Goal: Use online tool/utility: Use online tool/utility

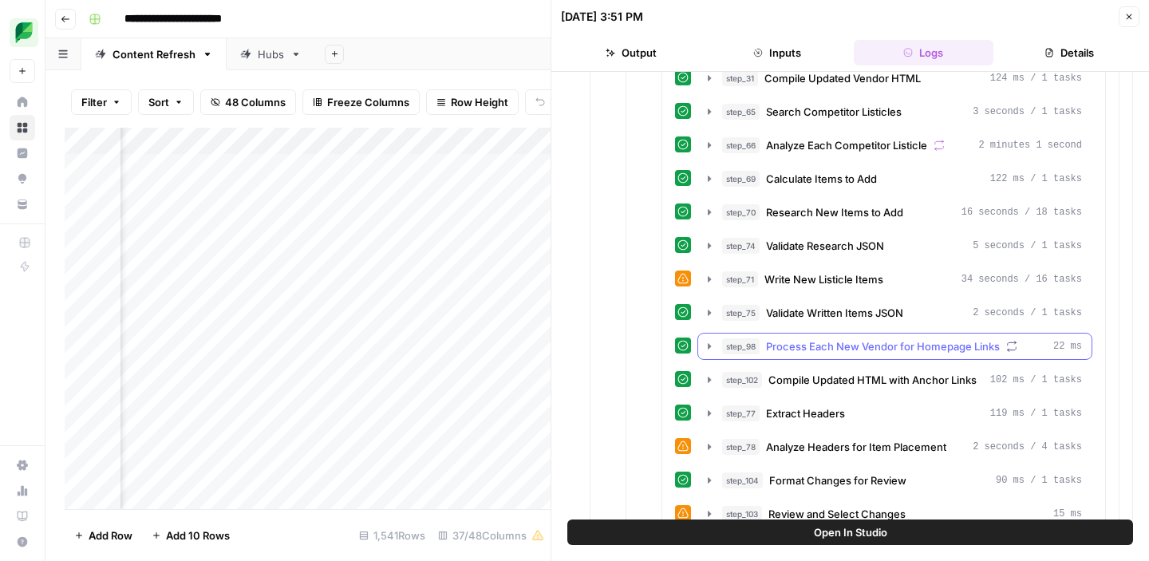
scroll to position [1646, 0]
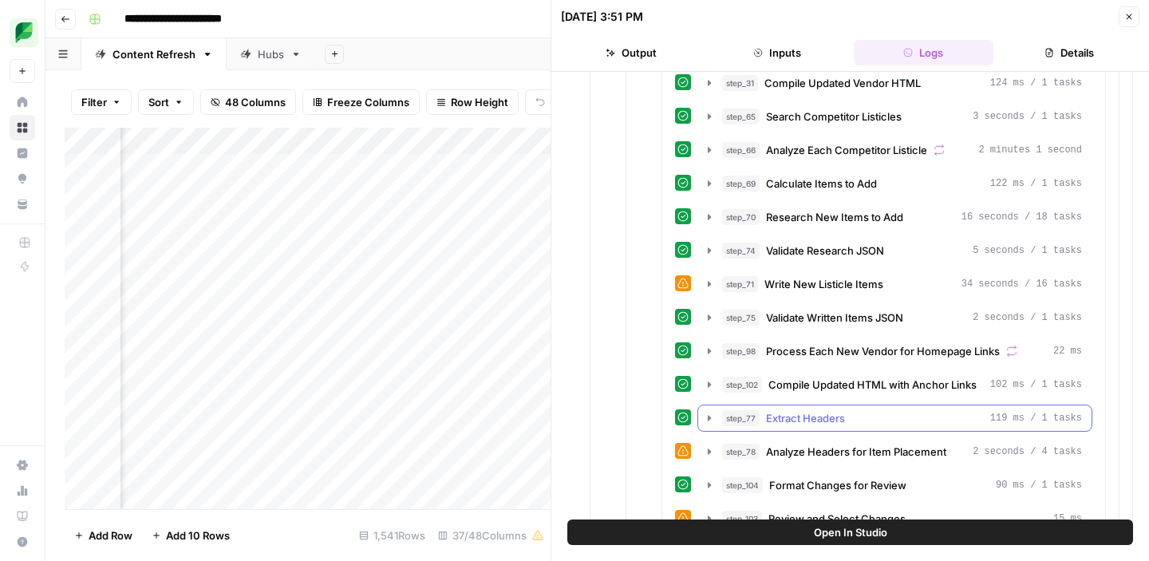
click at [709, 421] on icon "button" at bounding box center [709, 418] width 13 height 13
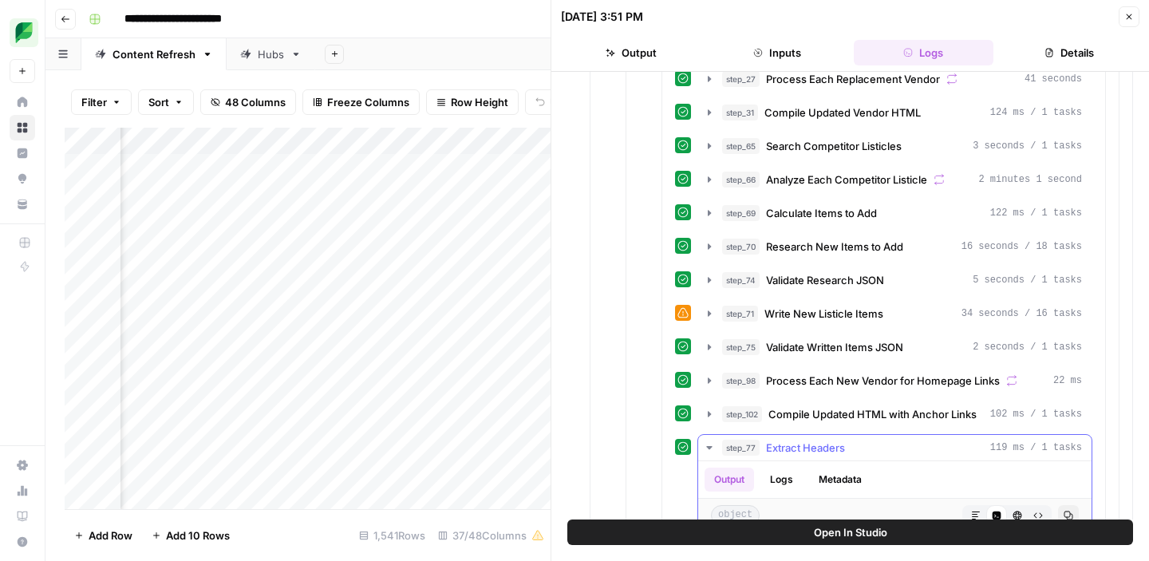
scroll to position [1508, 0]
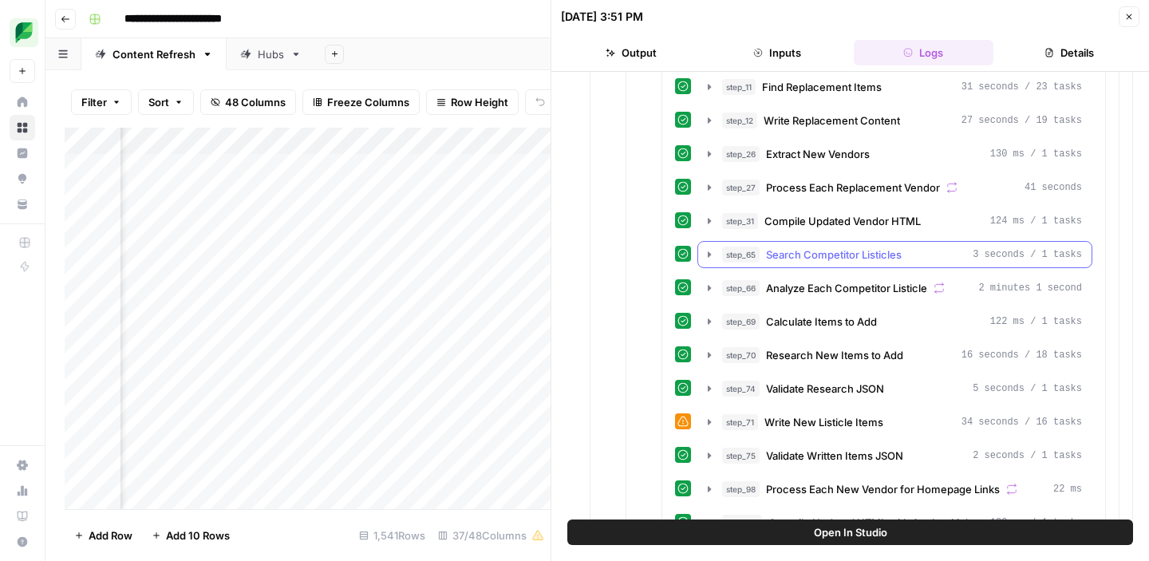
click at [708, 255] on icon "button" at bounding box center [709, 254] width 3 height 6
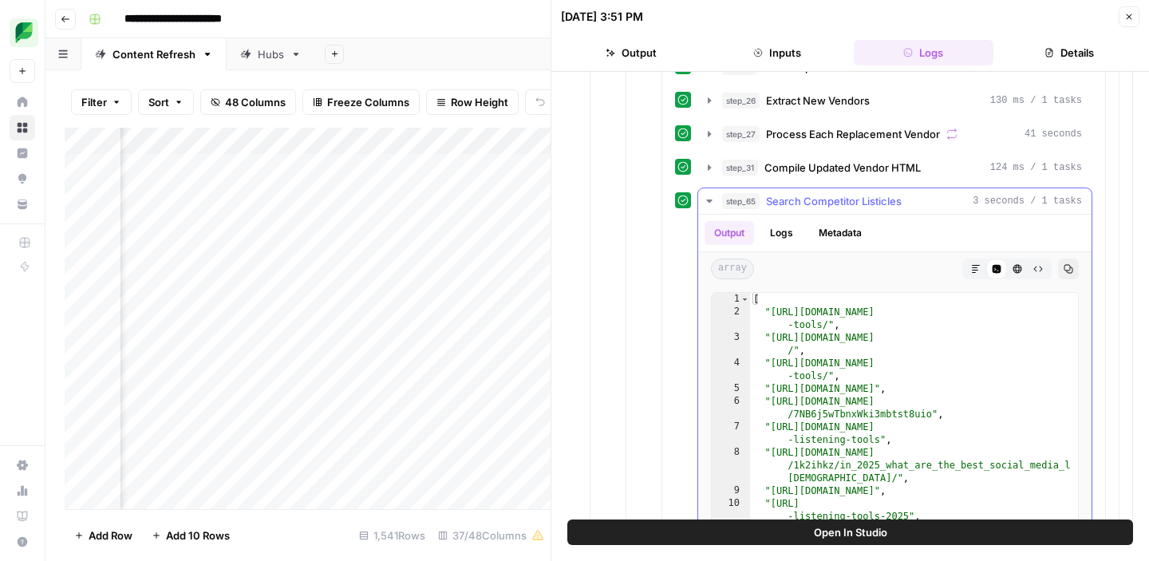
scroll to position [1557, 0]
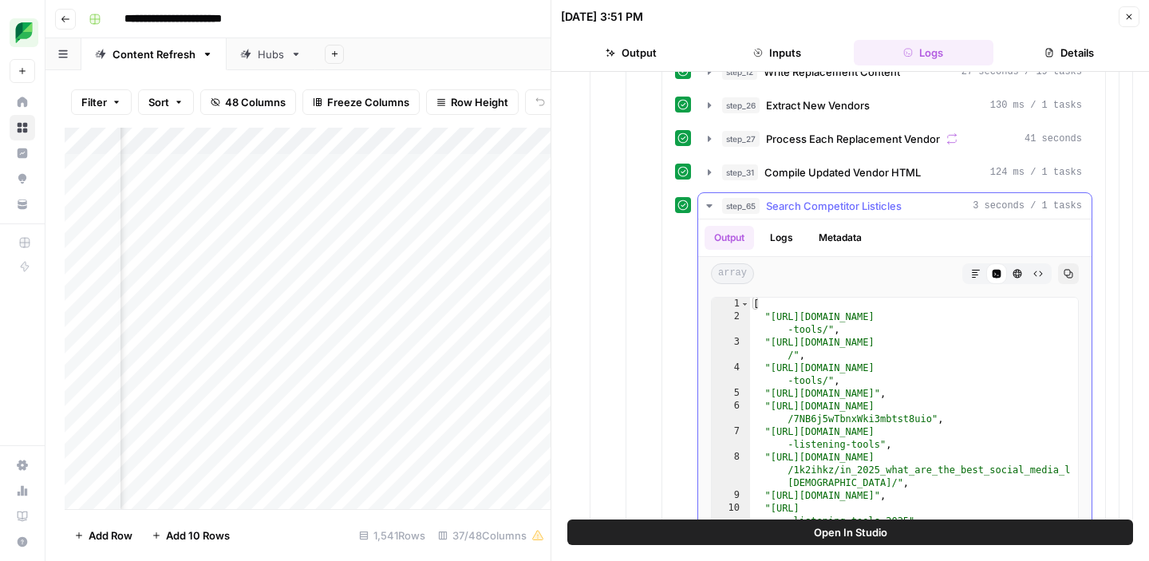
click at [786, 246] on button "Logs" at bounding box center [782, 238] width 42 height 24
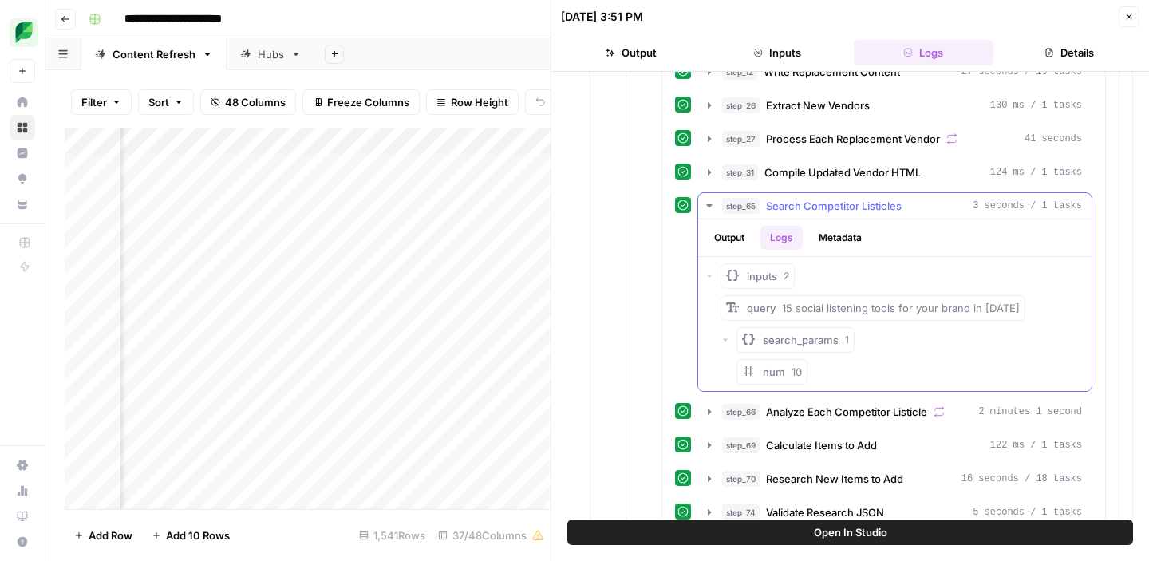
click at [726, 340] on icon "button" at bounding box center [726, 340] width 10 height 10
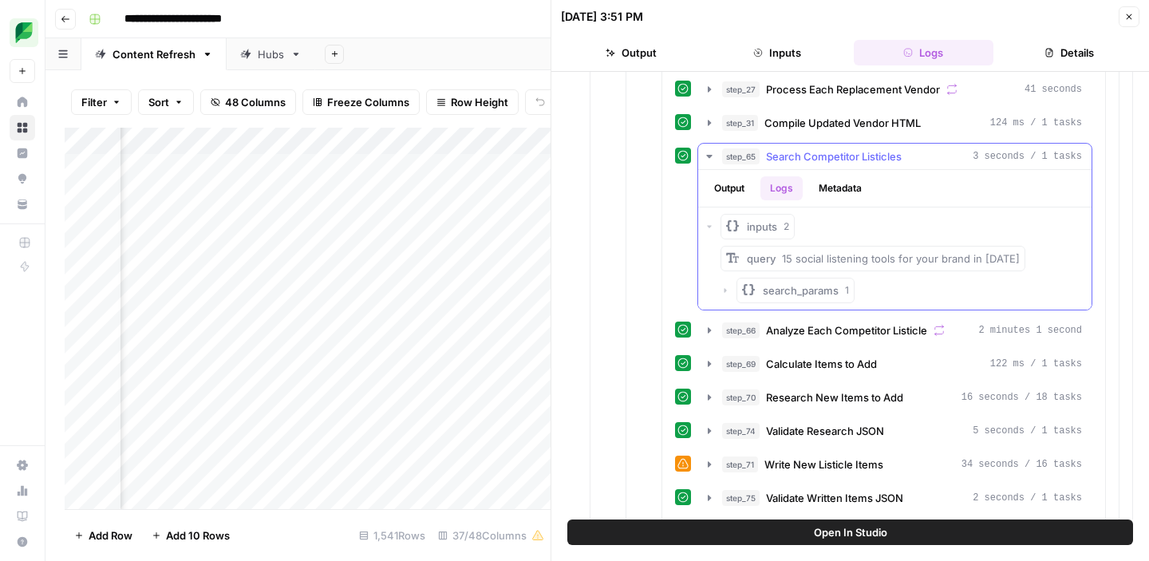
scroll to position [1573, 0]
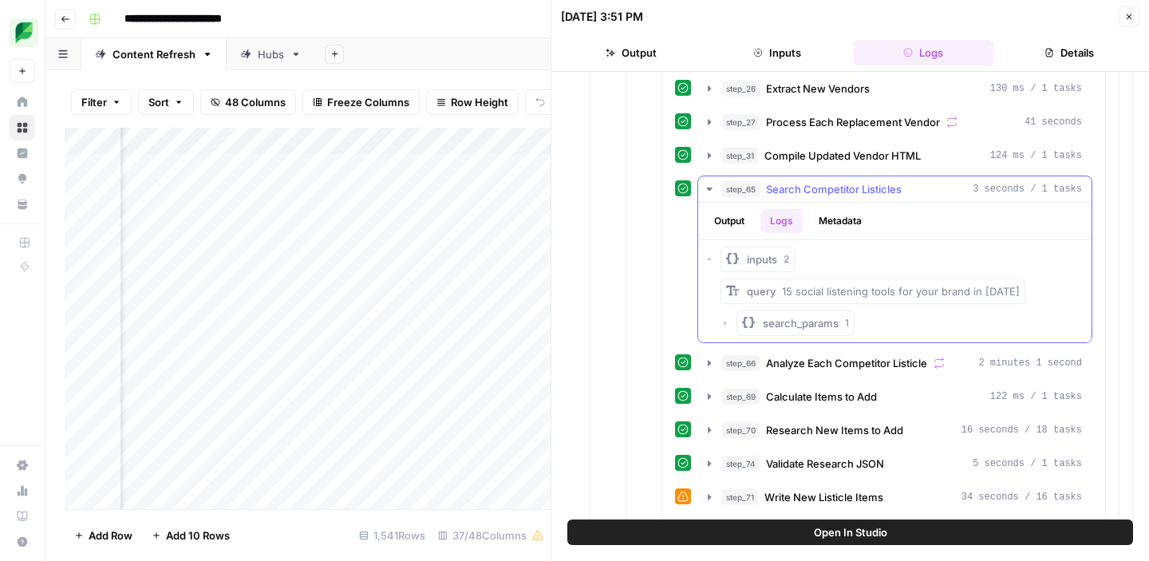
click at [725, 321] on icon "button" at bounding box center [726, 323] width 10 height 10
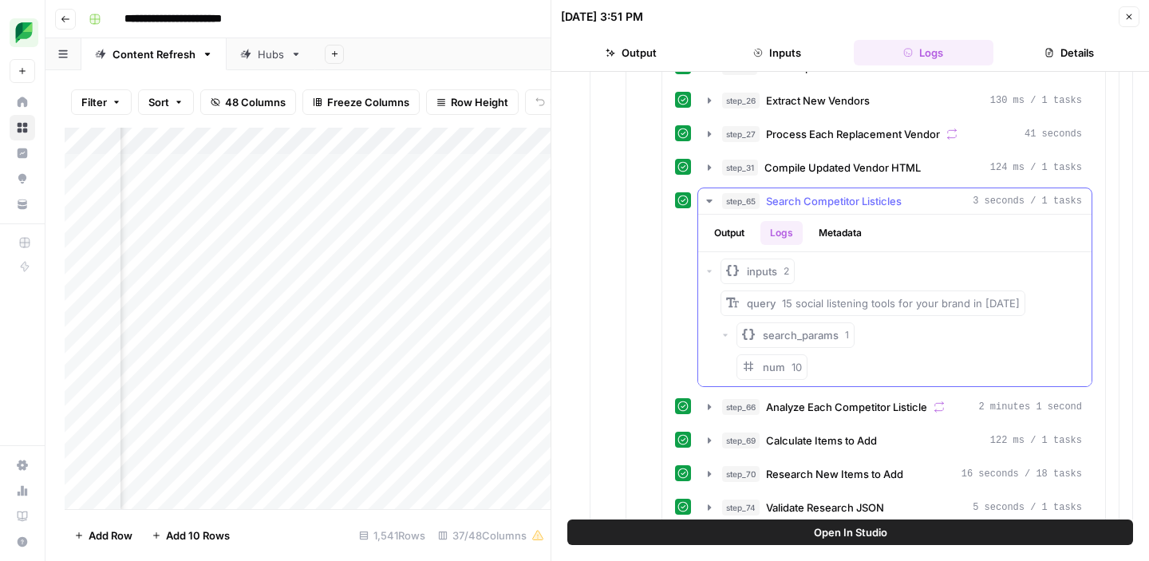
scroll to position [1557, 0]
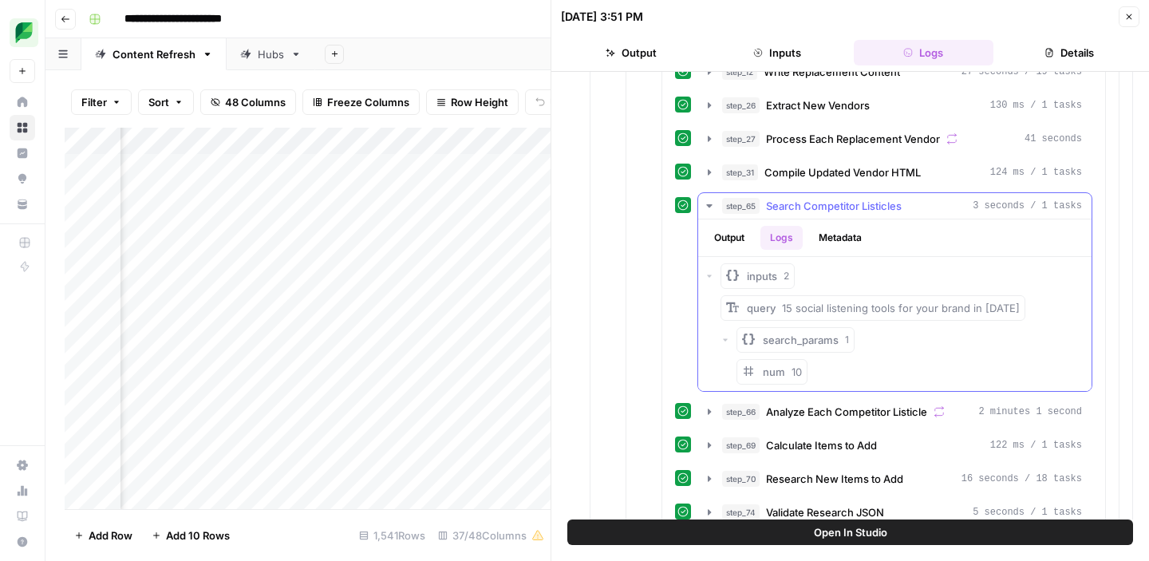
click at [708, 278] on icon "button" at bounding box center [710, 276] width 10 height 10
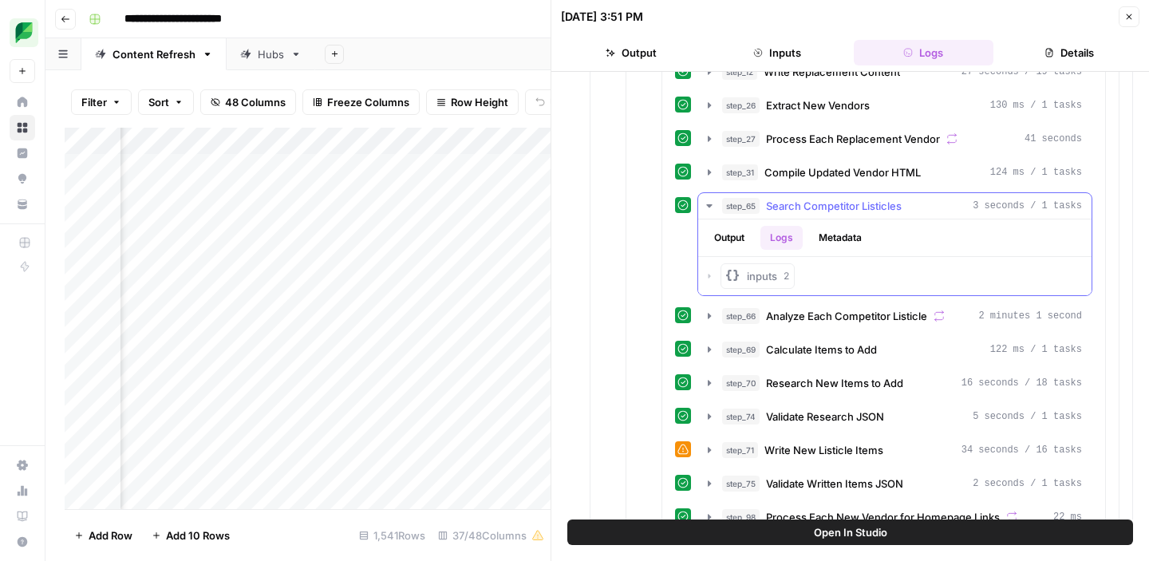
click at [709, 278] on icon "button" at bounding box center [710, 276] width 2 height 5
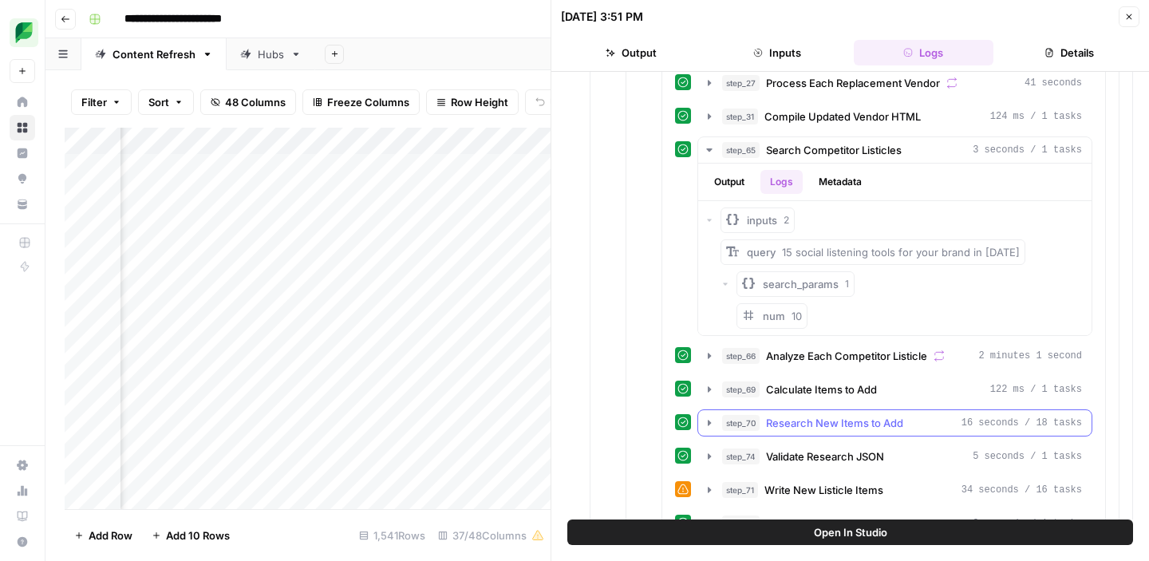
scroll to position [1638, 0]
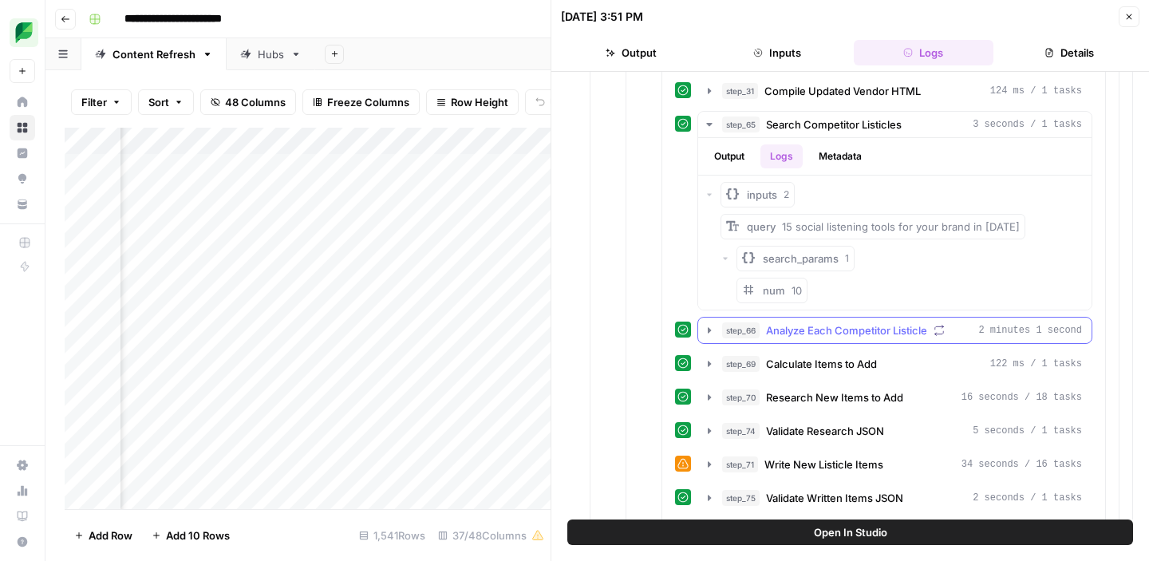
click at [708, 330] on icon "button" at bounding box center [709, 330] width 3 height 6
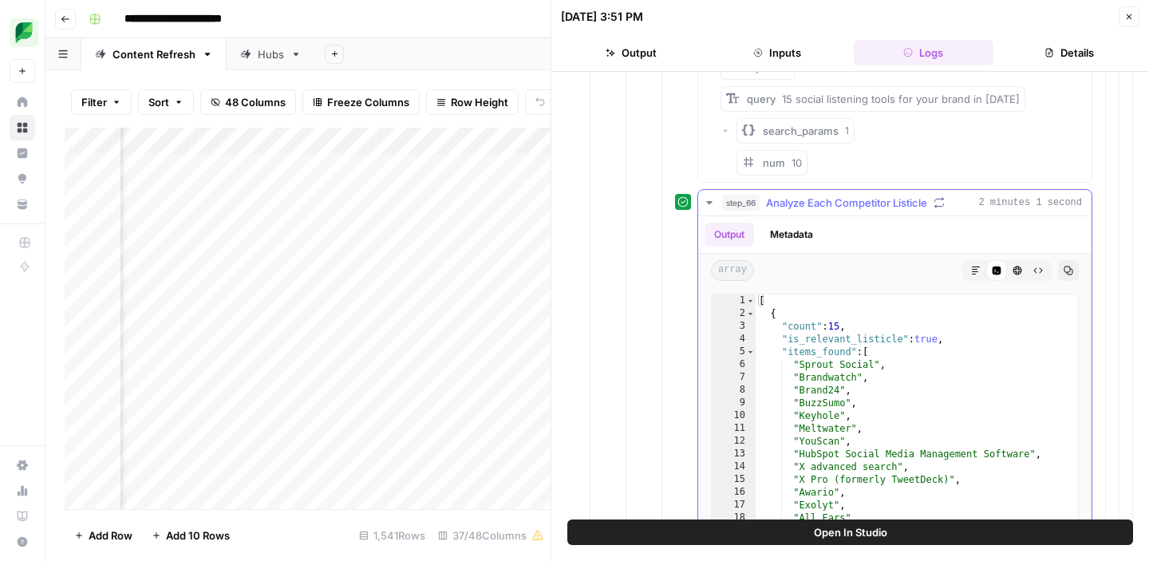
scroll to position [1721, 0]
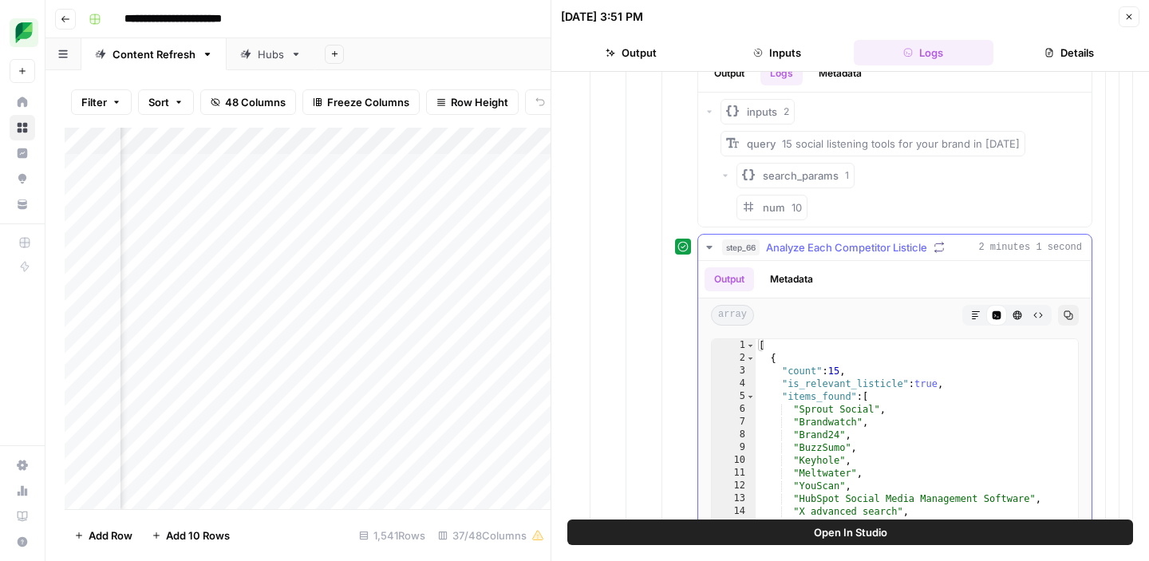
click at [710, 241] on icon "button" at bounding box center [709, 247] width 13 height 13
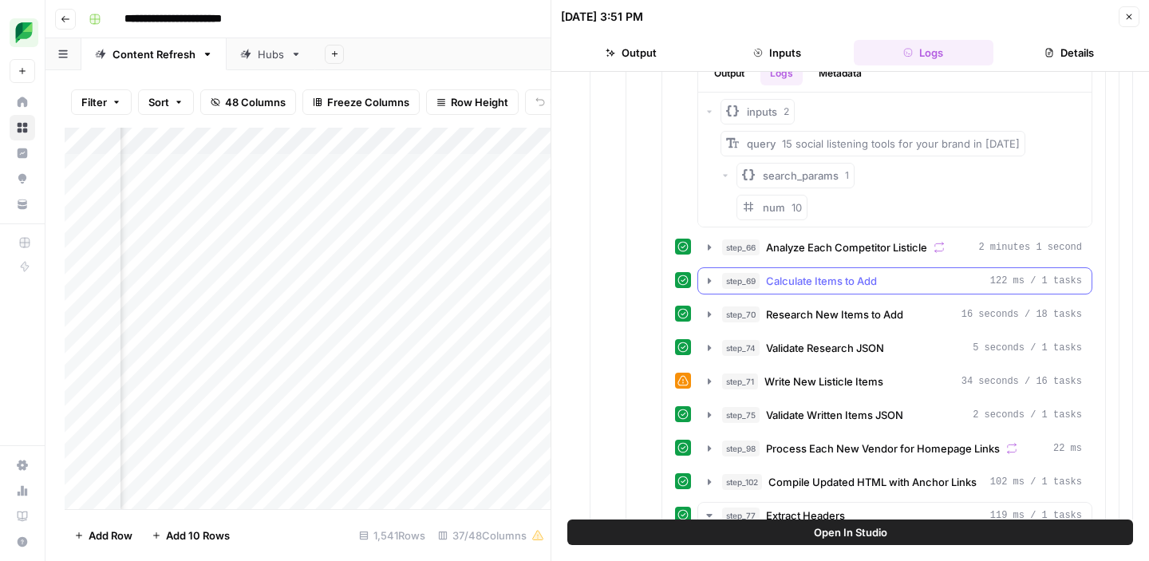
click at [710, 279] on icon "button" at bounding box center [709, 281] width 3 height 6
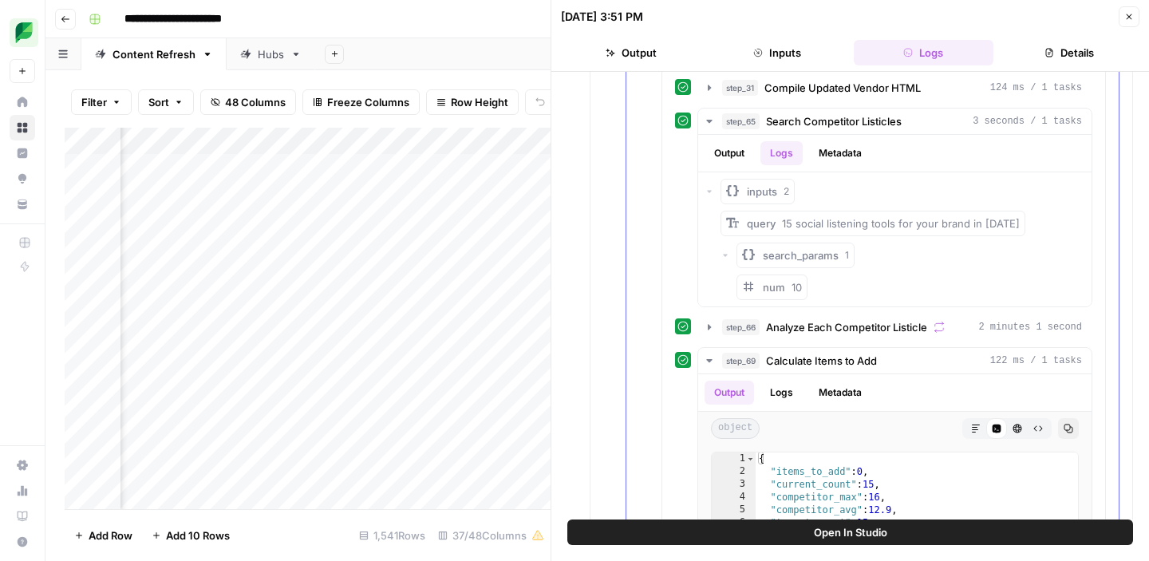
scroll to position [1647, 0]
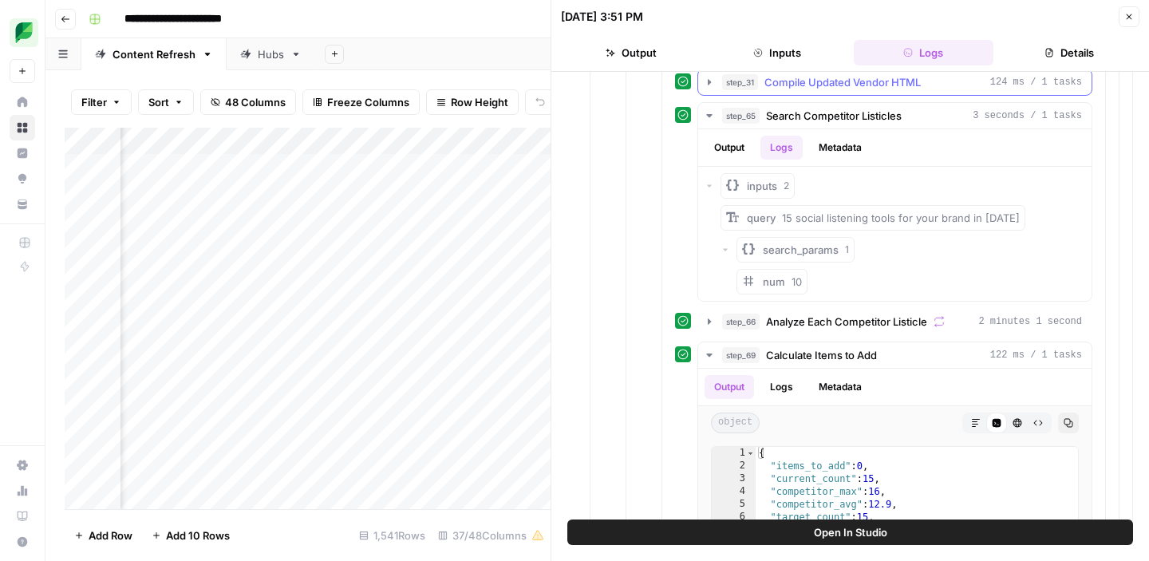
click at [710, 83] on icon "button" at bounding box center [709, 82] width 13 height 13
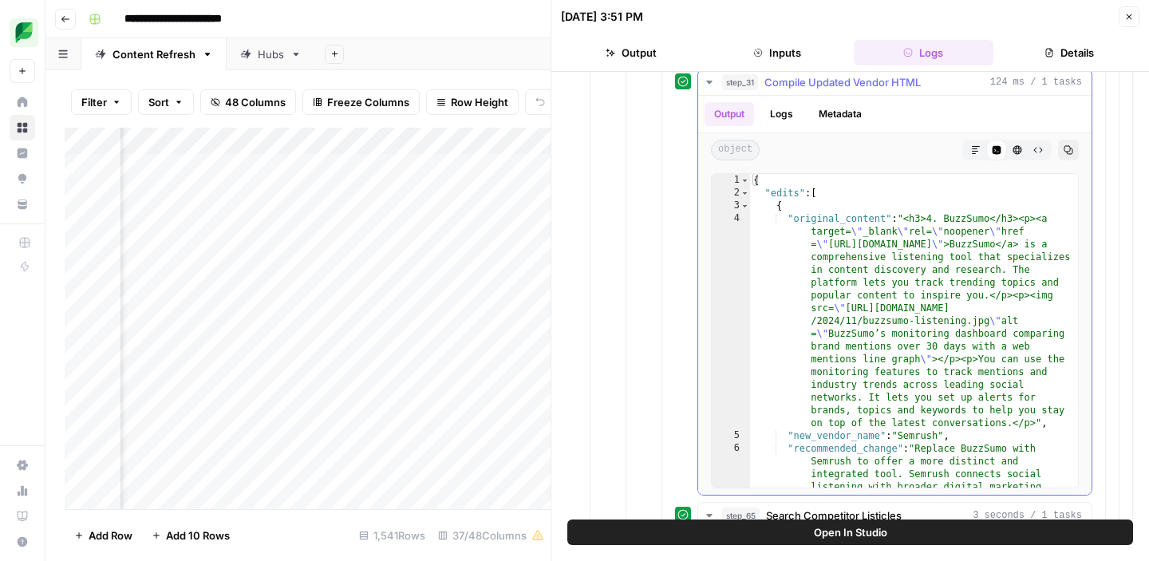
click at [710, 84] on icon "button" at bounding box center [709, 82] width 13 height 13
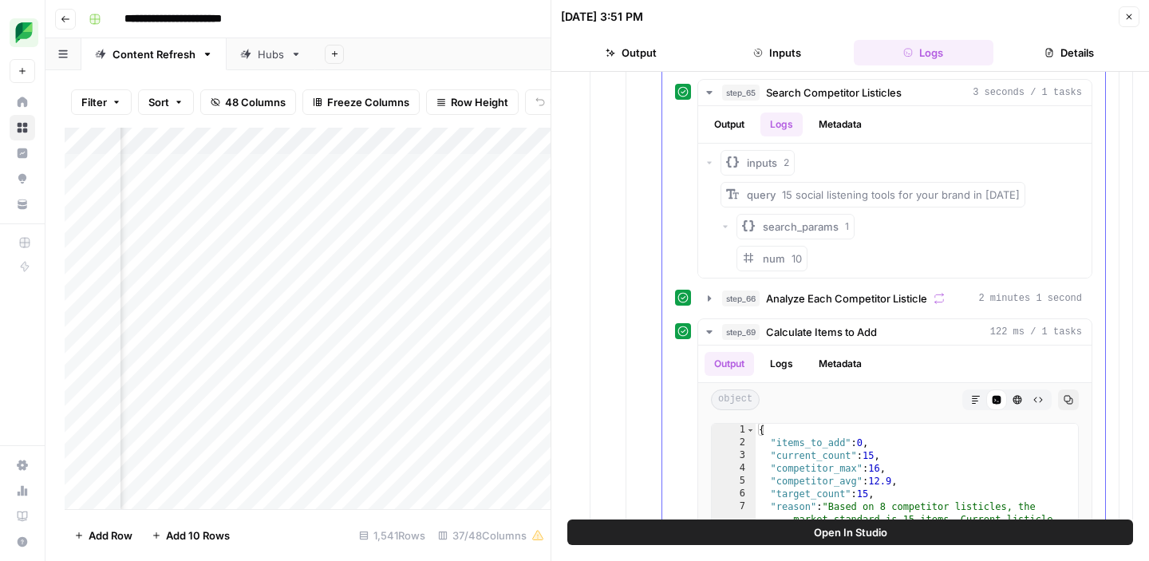
scroll to position [1668, 0]
click at [409, 250] on div "Add Column" at bounding box center [308, 319] width 486 height 382
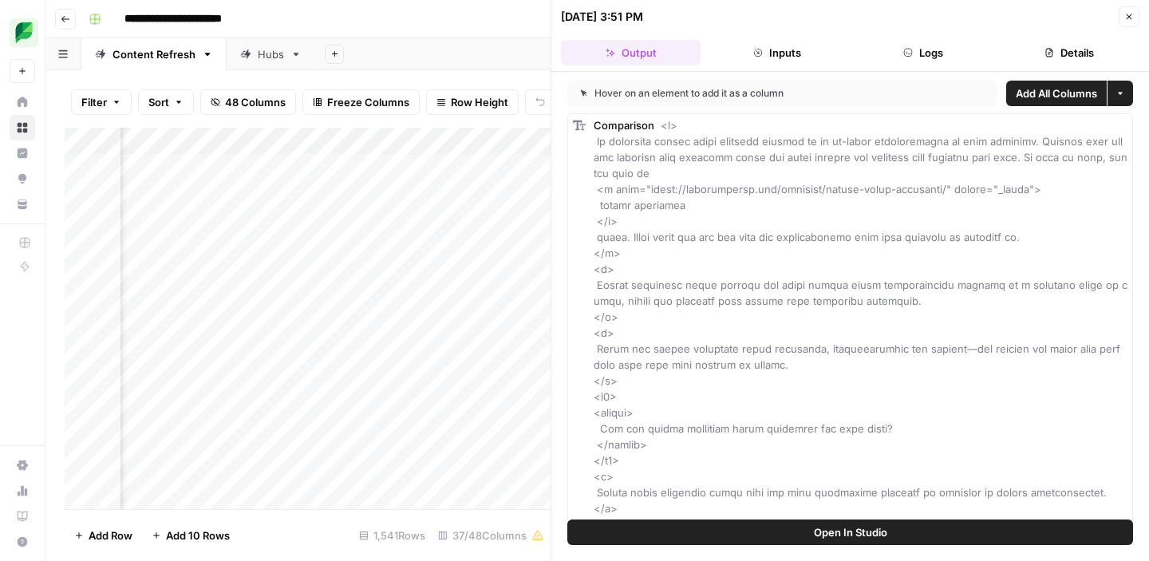
click at [1117, 94] on icon "button" at bounding box center [1121, 94] width 10 height 10
click at [972, 26] on div "[DATE] 3:51 PM Close" at bounding box center [850, 16] width 579 height 21
click at [361, 245] on div "Add Column" at bounding box center [308, 319] width 486 height 382
click at [361, 245] on div at bounding box center [368, 249] width 146 height 30
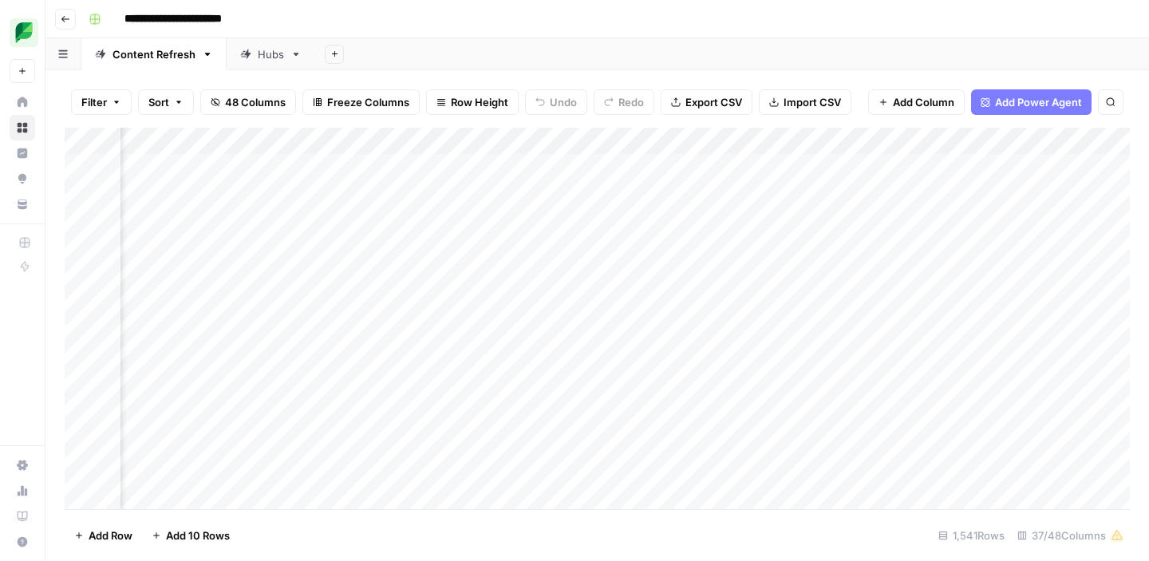
click at [544, 249] on div "Add Column" at bounding box center [598, 319] width 1066 height 382
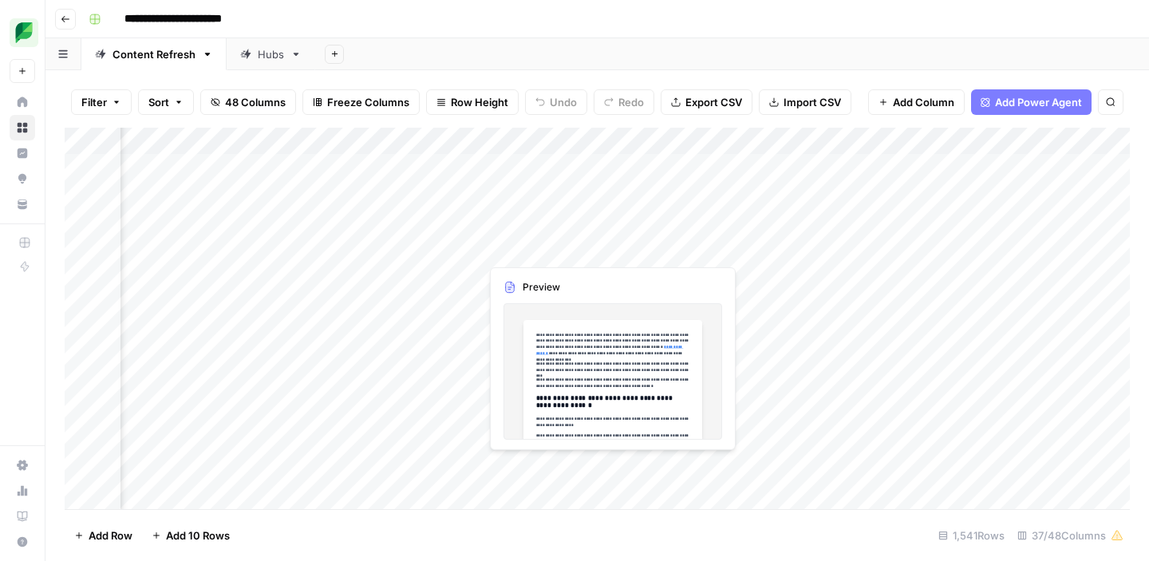
click at [540, 246] on div "Add Column" at bounding box center [598, 319] width 1066 height 382
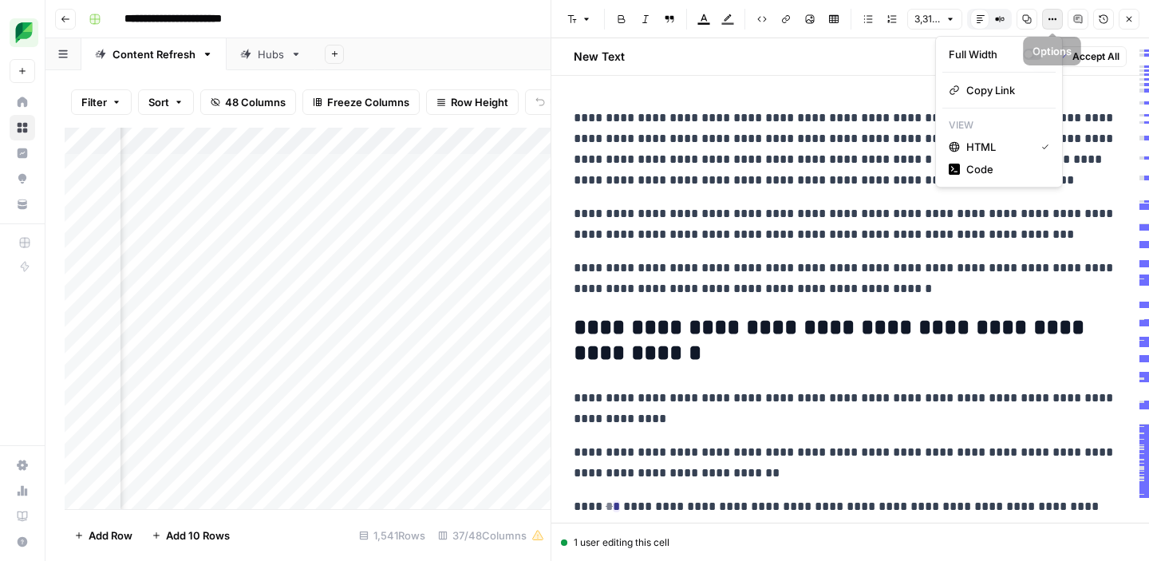
click at [1058, 23] on button "Options" at bounding box center [1052, 19] width 21 height 21
click at [996, 91] on span "Copy Link" at bounding box center [1005, 90] width 77 height 16
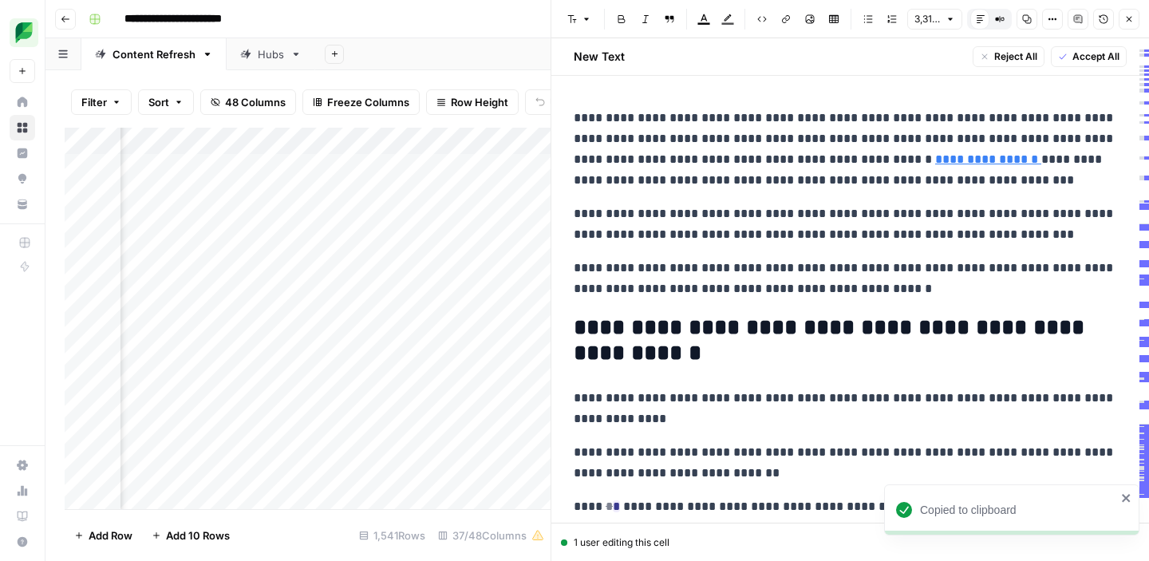
click at [1129, 22] on icon "button" at bounding box center [1130, 19] width 10 height 10
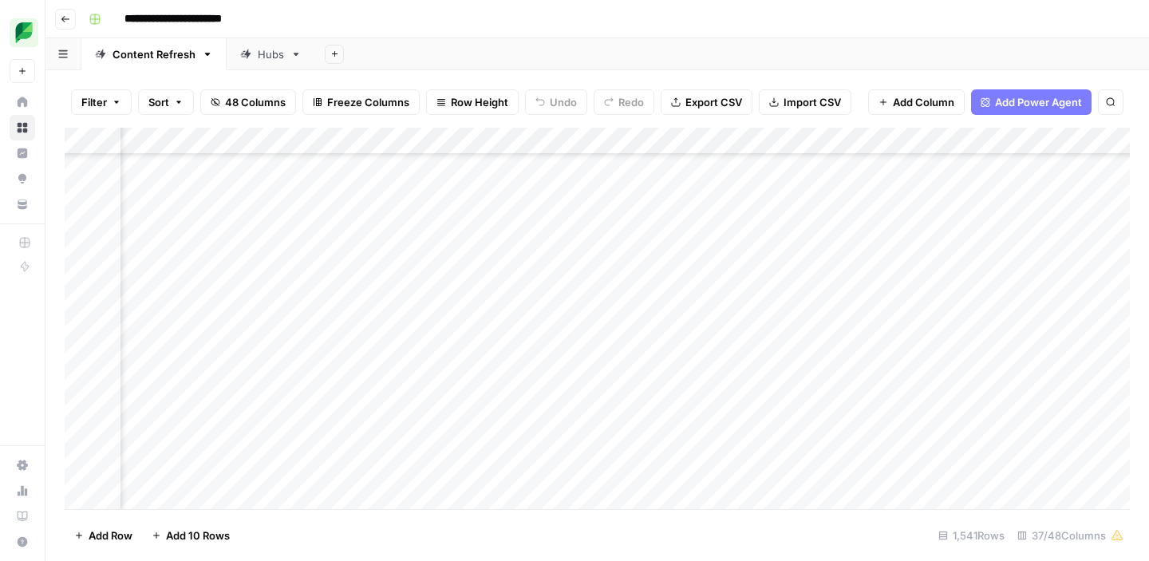
scroll to position [532, 1665]
click at [531, 311] on div "Add Column" at bounding box center [598, 319] width 1066 height 382
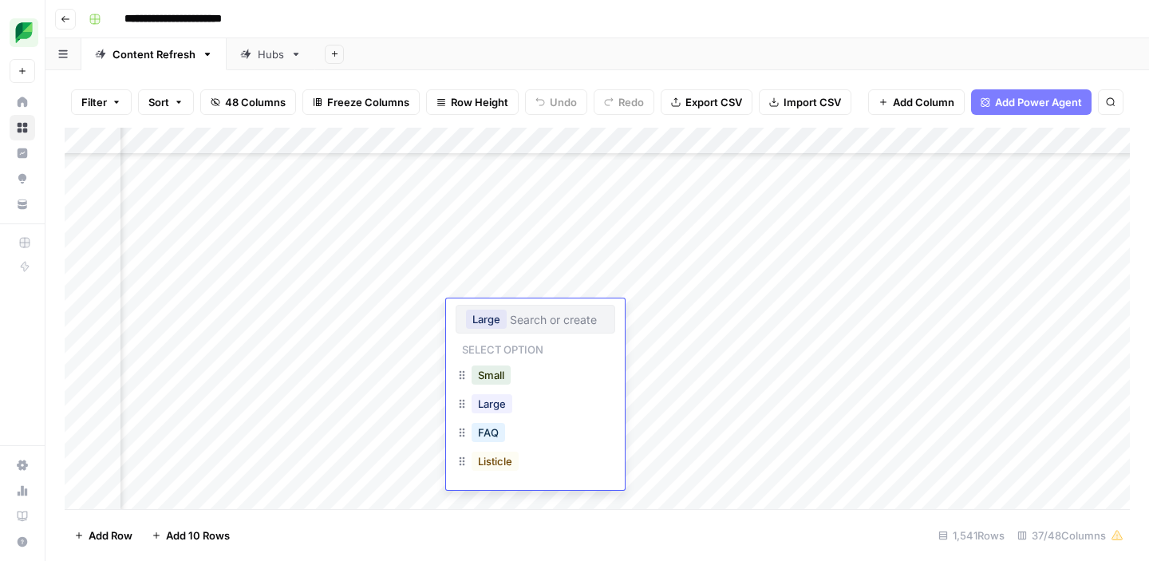
click at [531, 311] on div "Large" at bounding box center [536, 319] width 160 height 29
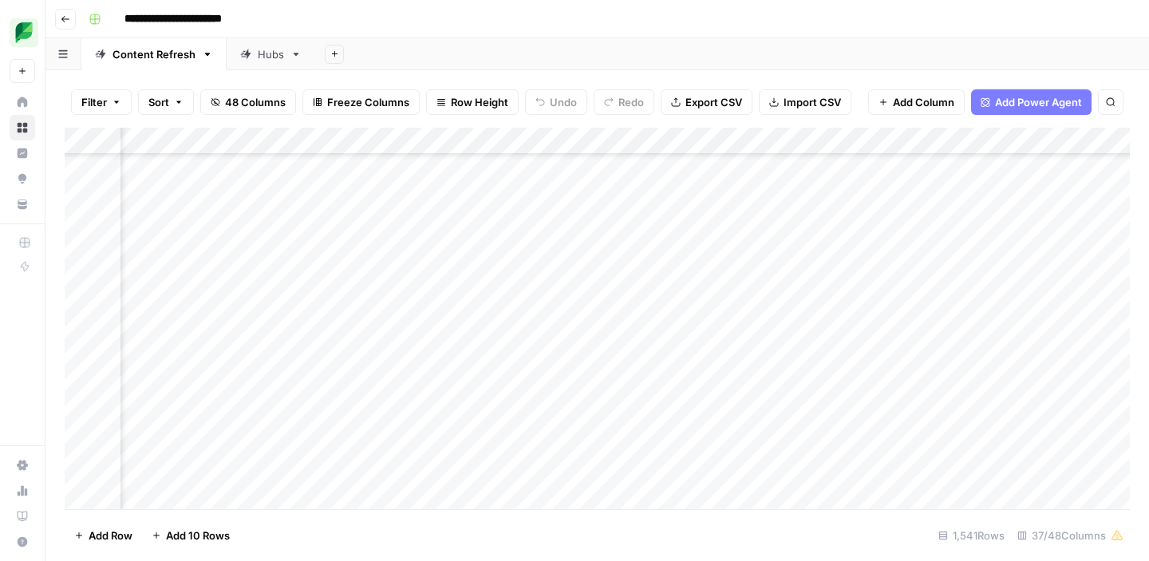
click at [689, 314] on div "Add Column" at bounding box center [598, 319] width 1066 height 382
click at [701, 313] on div "Add Column" at bounding box center [598, 319] width 1066 height 382
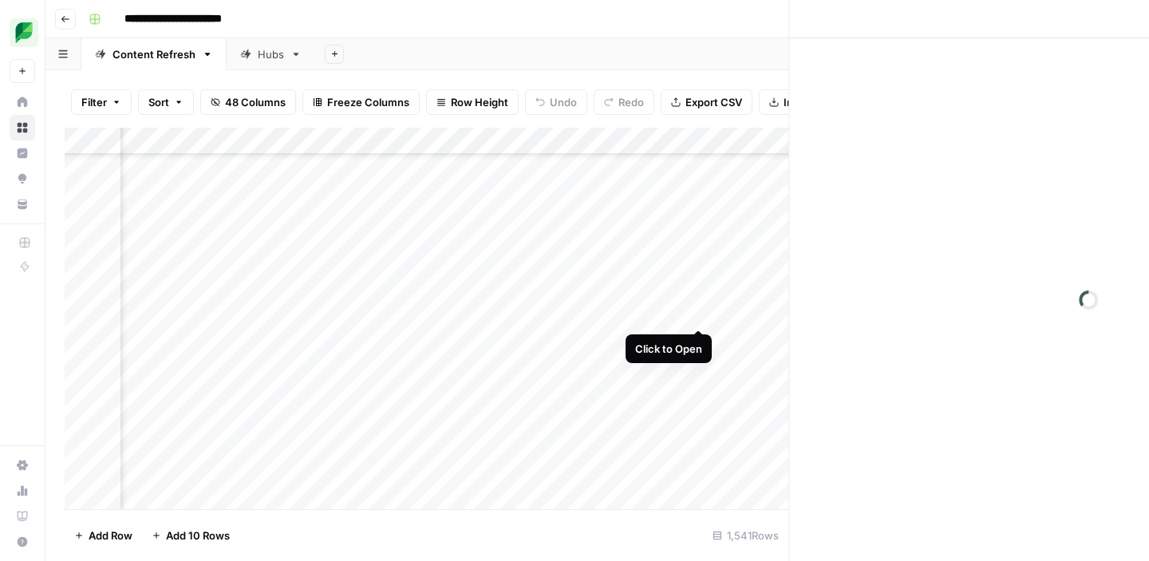
click at [701, 313] on div "Close" at bounding box center [850, 280] width 599 height 561
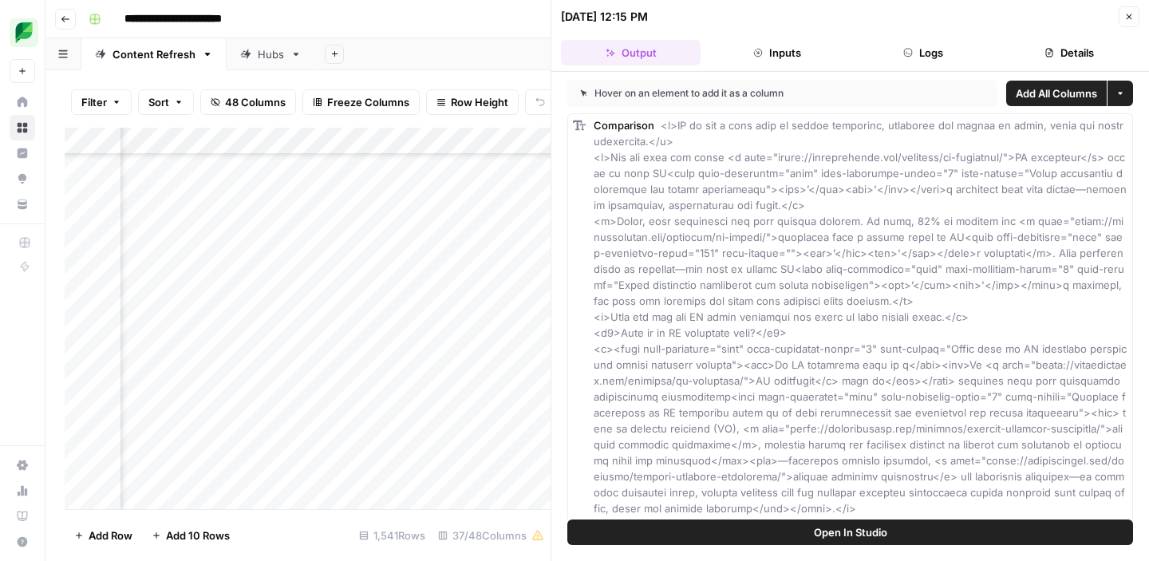
click at [913, 47] on button "Logs" at bounding box center [924, 53] width 140 height 26
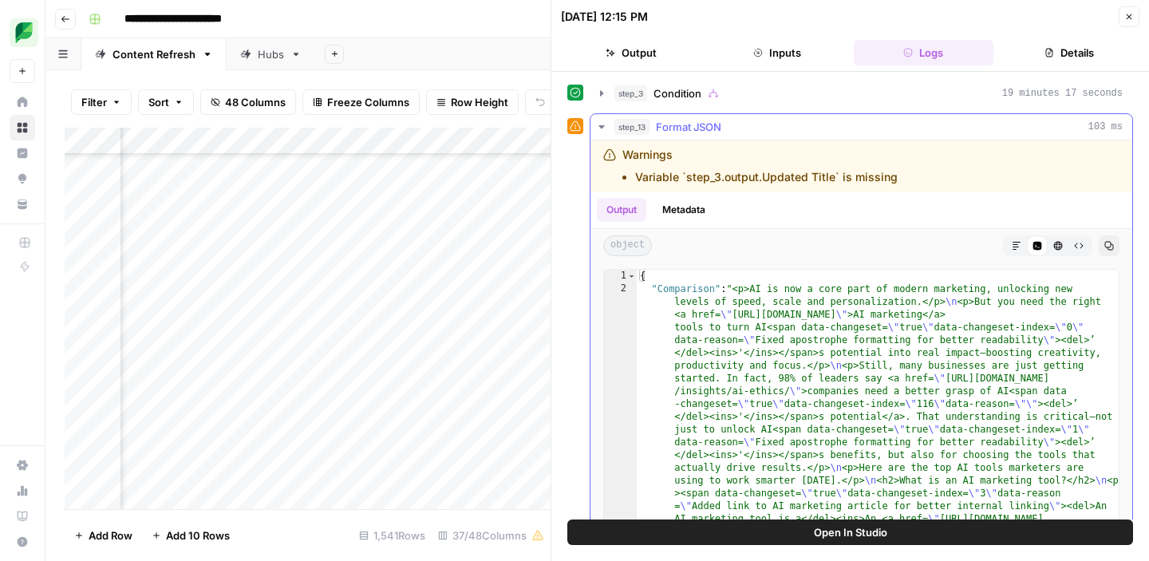
click at [599, 129] on icon "button" at bounding box center [601, 127] width 13 height 13
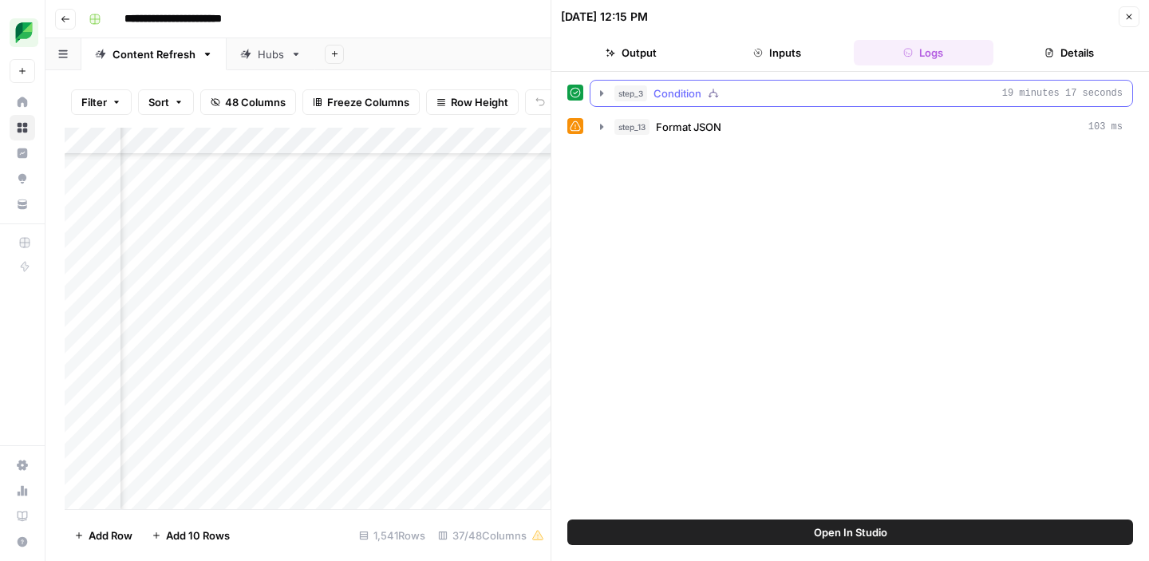
click at [602, 93] on icon "button" at bounding box center [601, 93] width 3 height 6
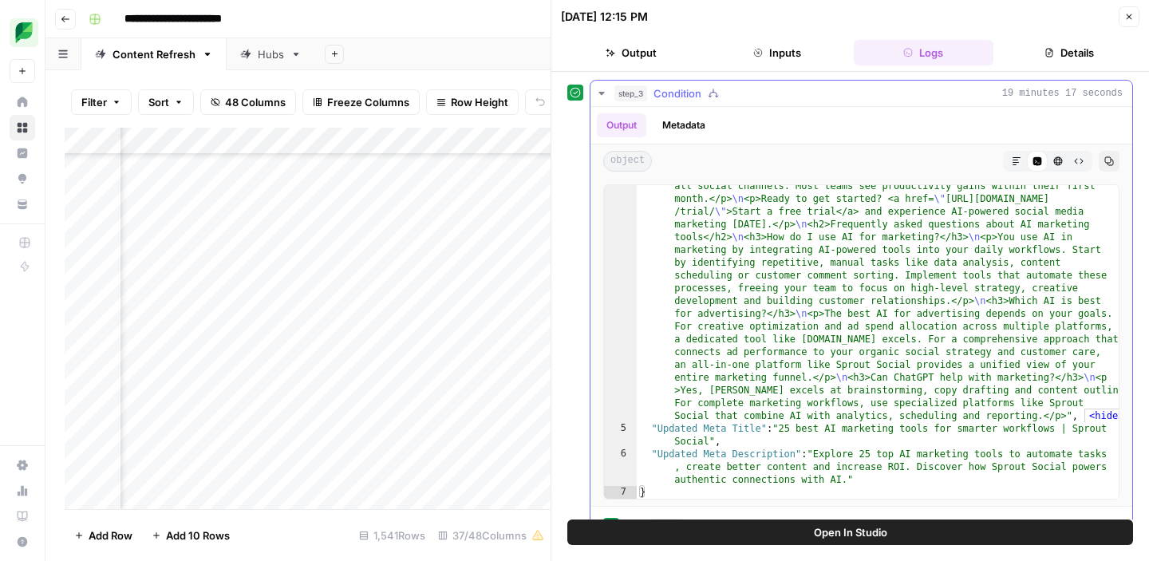
scroll to position [136, 0]
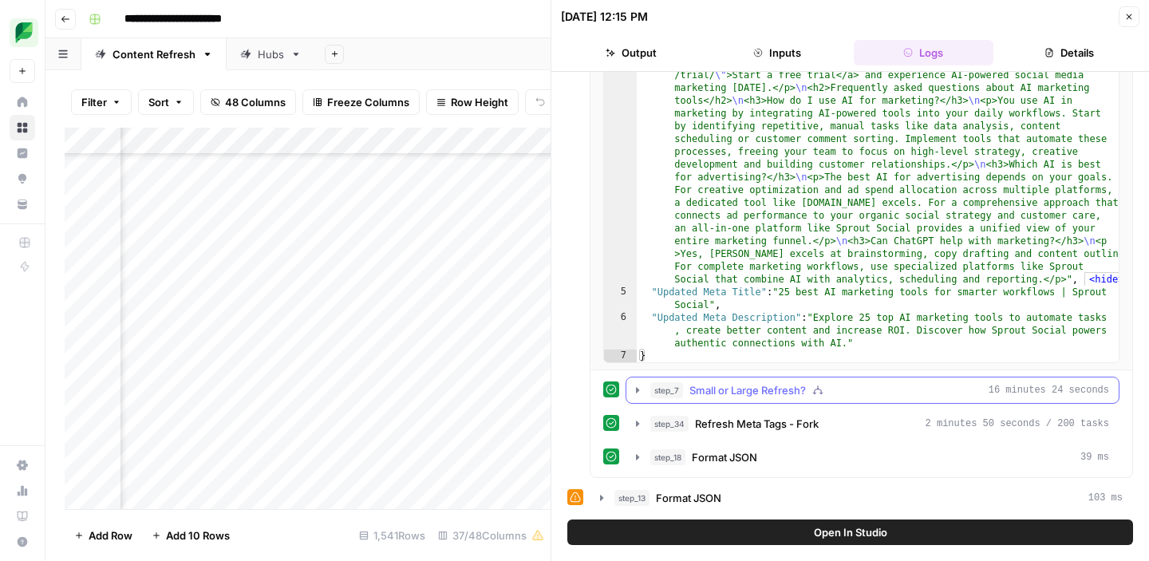
click at [643, 388] on icon "button" at bounding box center [637, 390] width 13 height 13
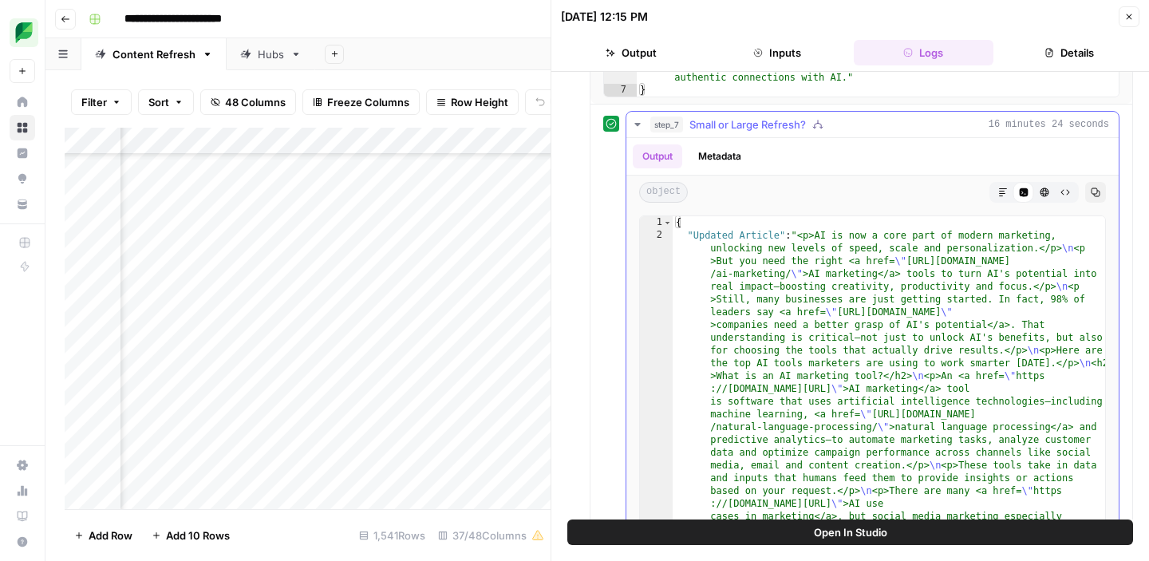
scroll to position [577, 0]
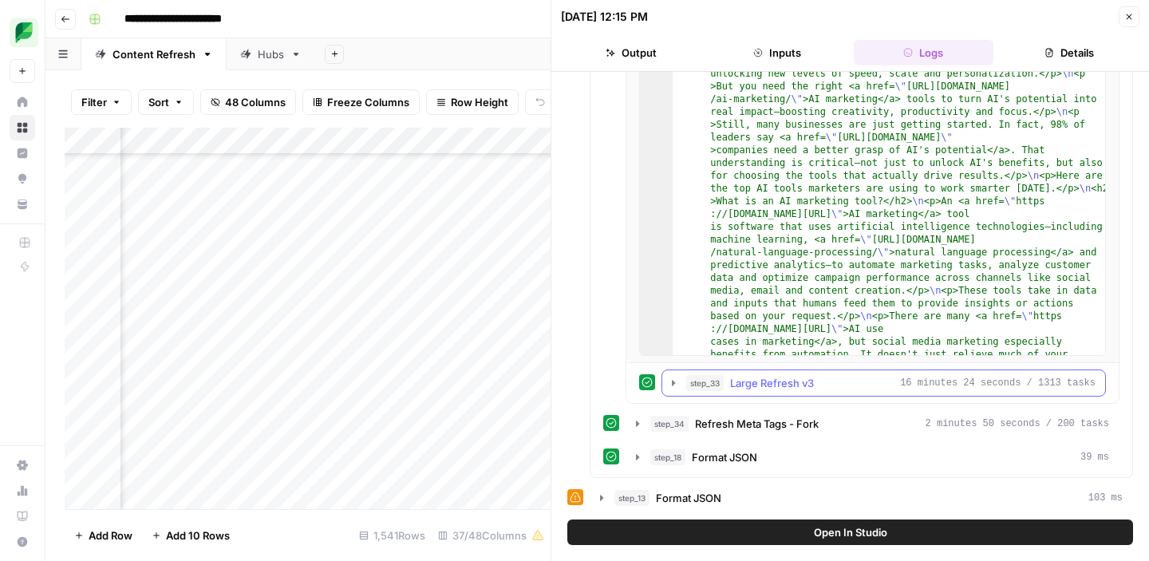
click at [674, 381] on icon "button" at bounding box center [673, 383] width 3 height 6
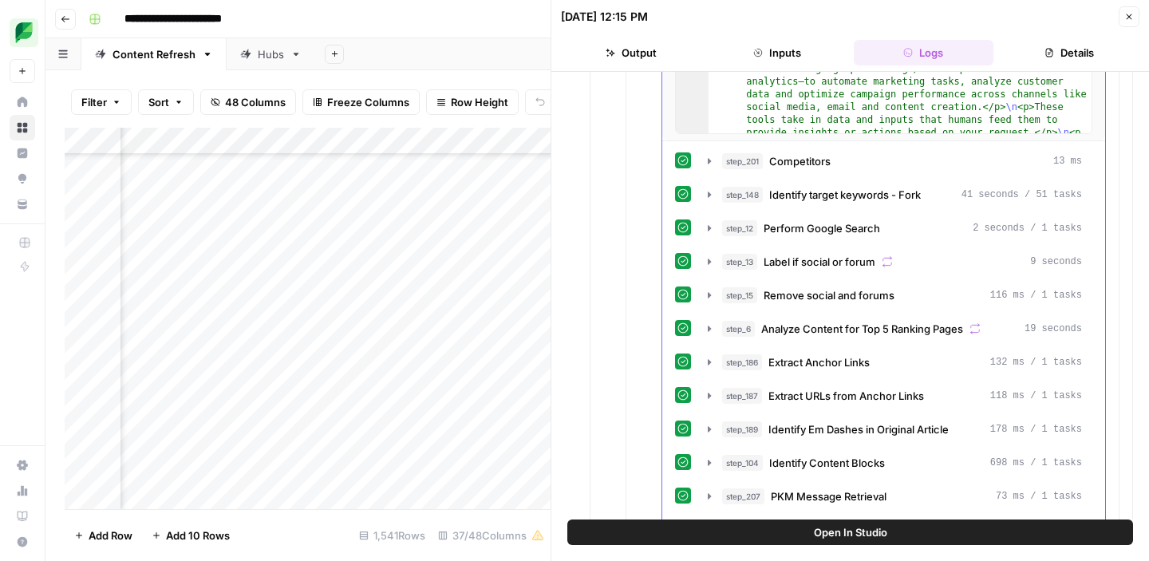
scroll to position [1252, 0]
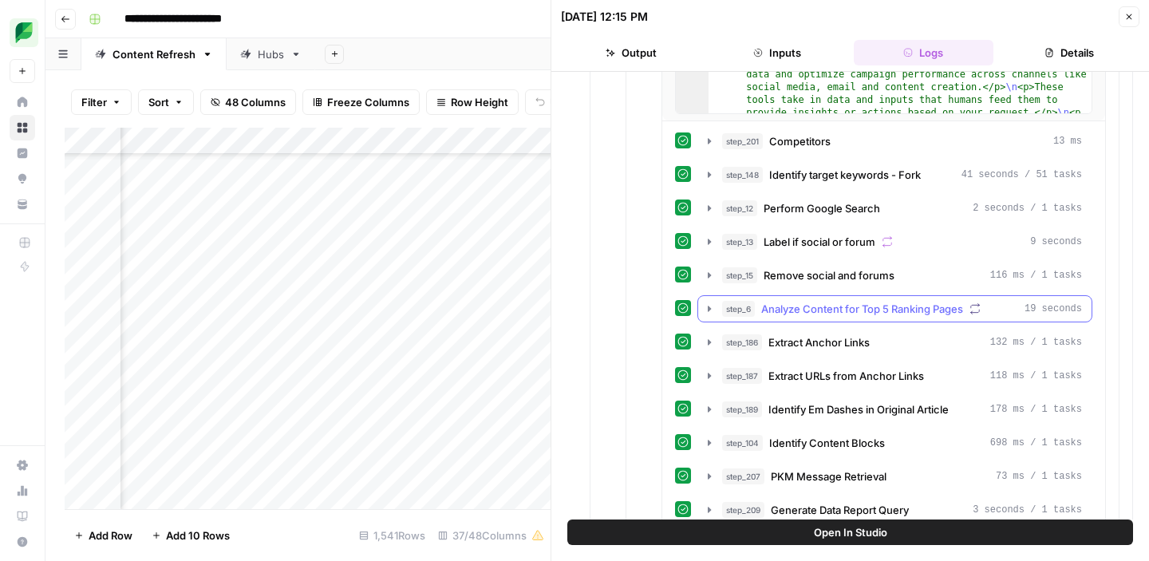
click at [709, 312] on icon "button" at bounding box center [709, 309] width 13 height 13
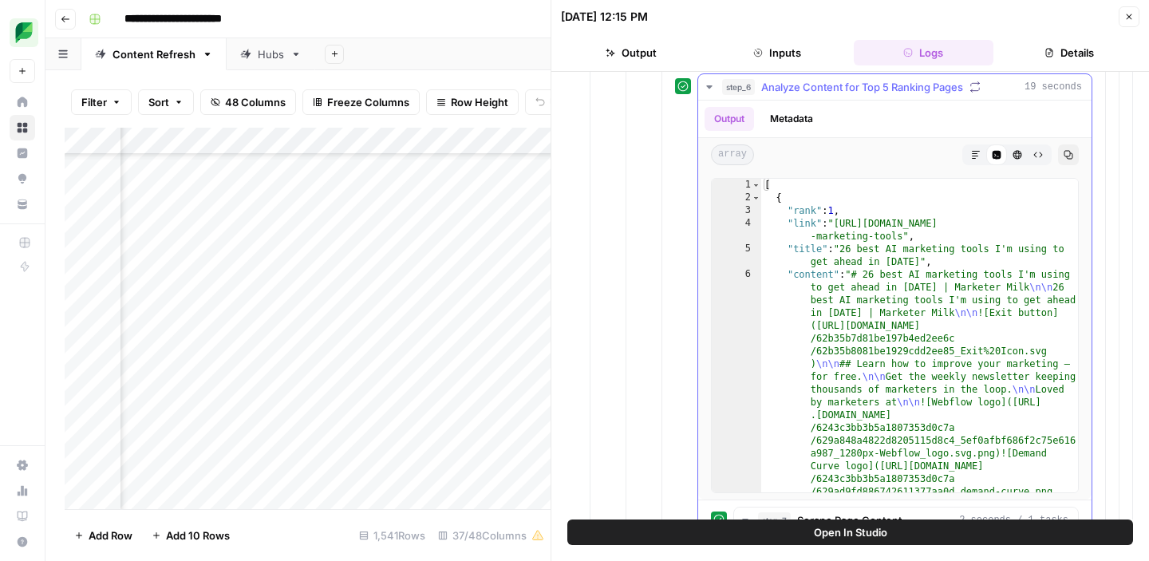
scroll to position [1414, 0]
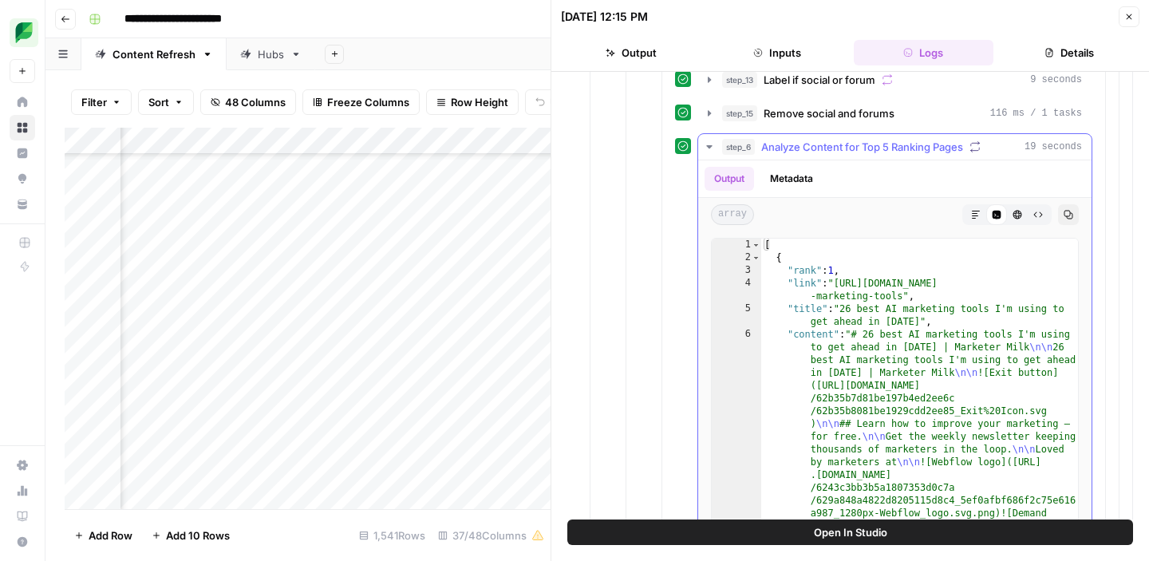
click at [706, 146] on icon "button" at bounding box center [709, 146] width 13 height 13
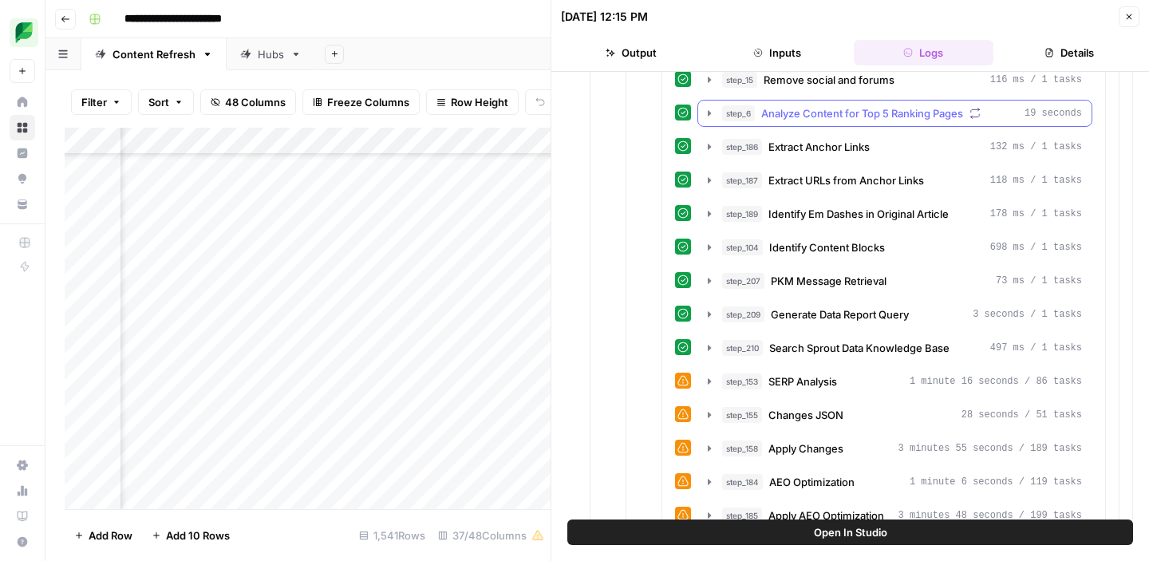
scroll to position [1445, 0]
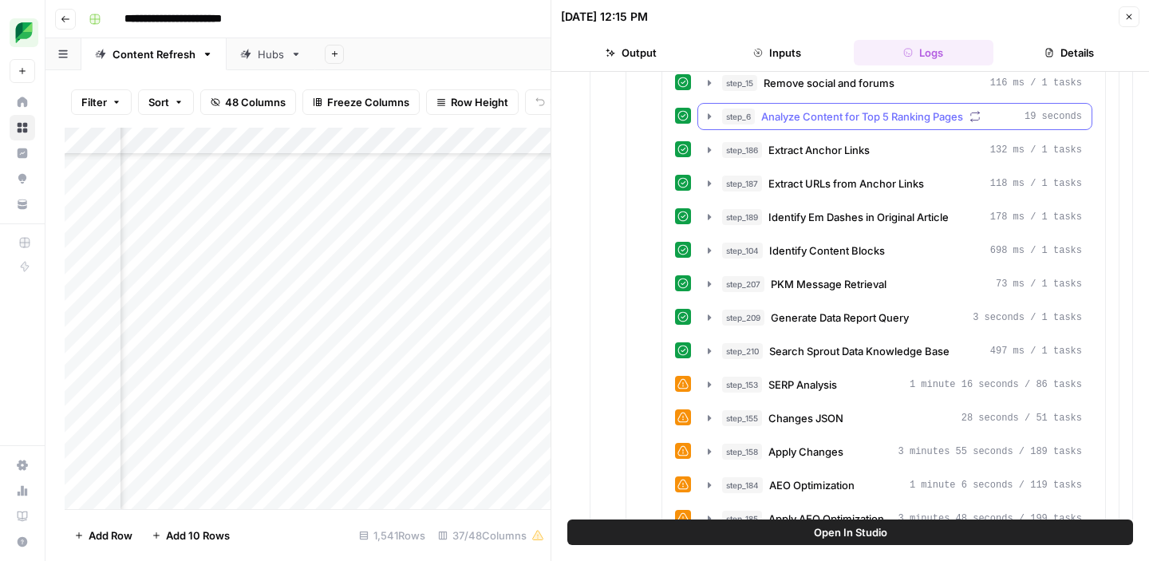
click at [706, 120] on icon "button" at bounding box center [709, 116] width 13 height 13
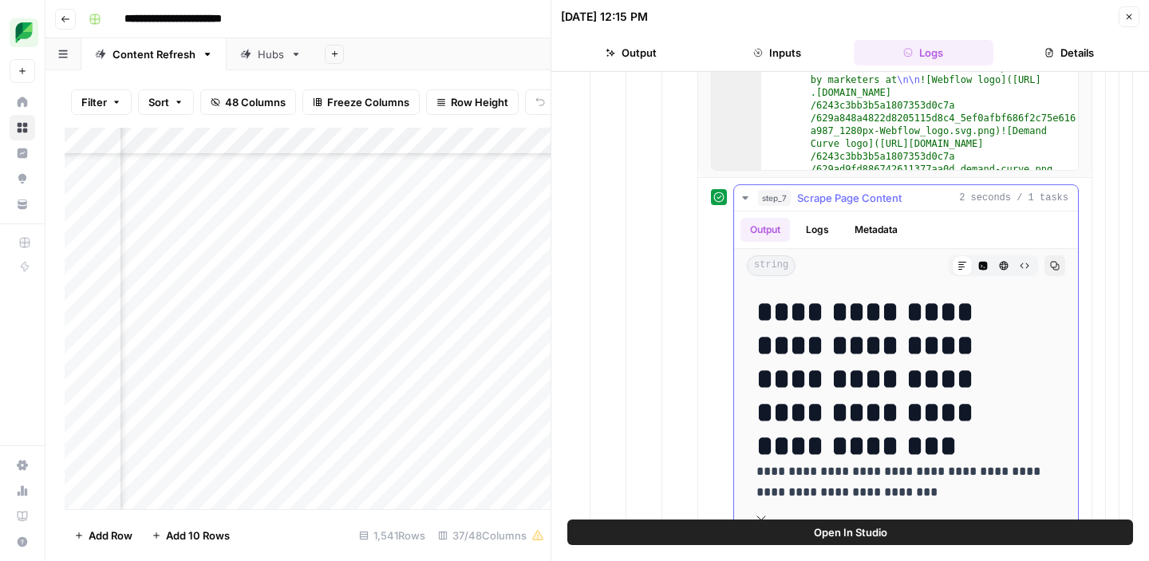
scroll to position [1795, 0]
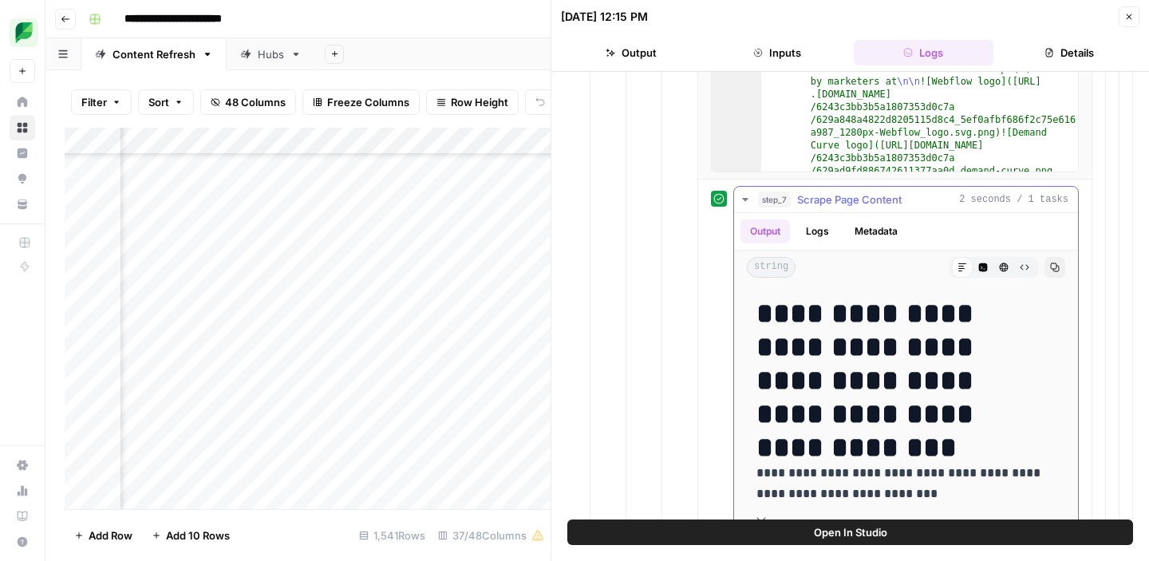
click at [746, 200] on icon "button" at bounding box center [745, 199] width 6 height 3
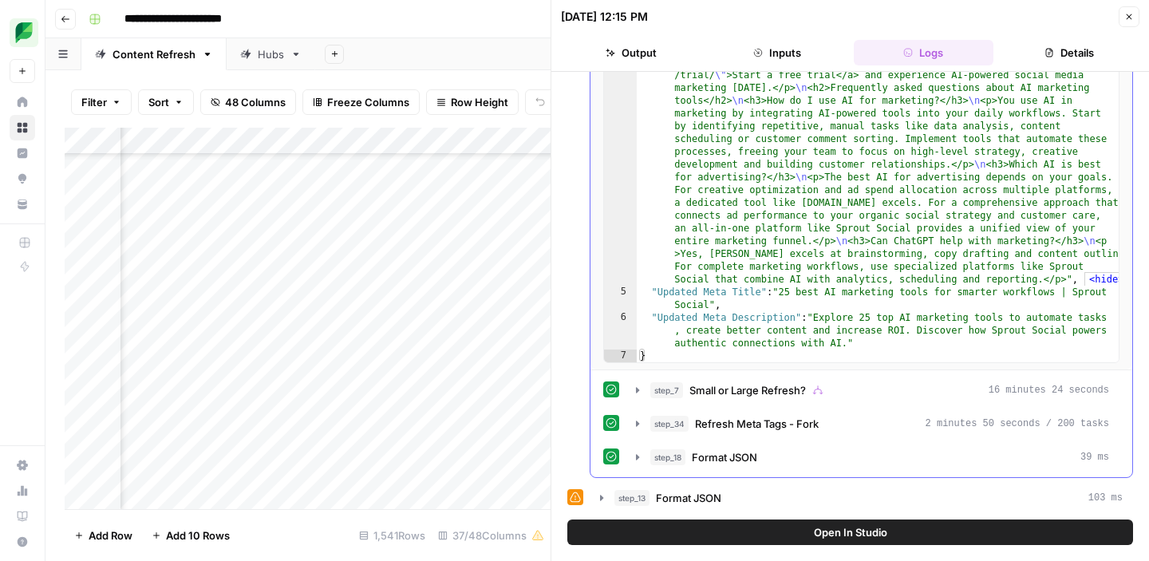
scroll to position [136, 0]
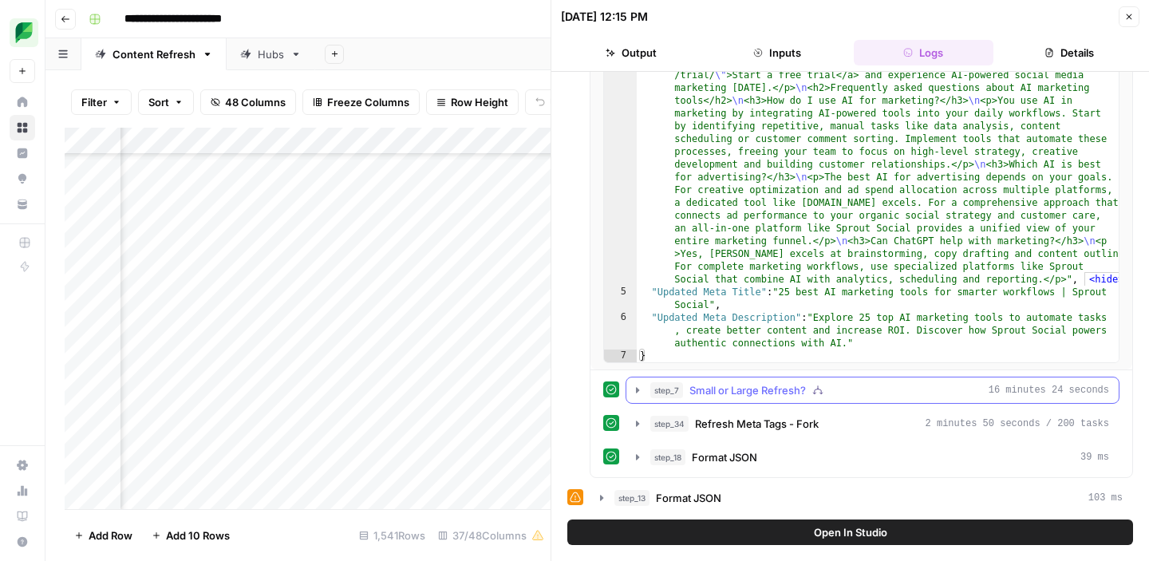
click at [636, 387] on icon "button" at bounding box center [637, 390] width 3 height 6
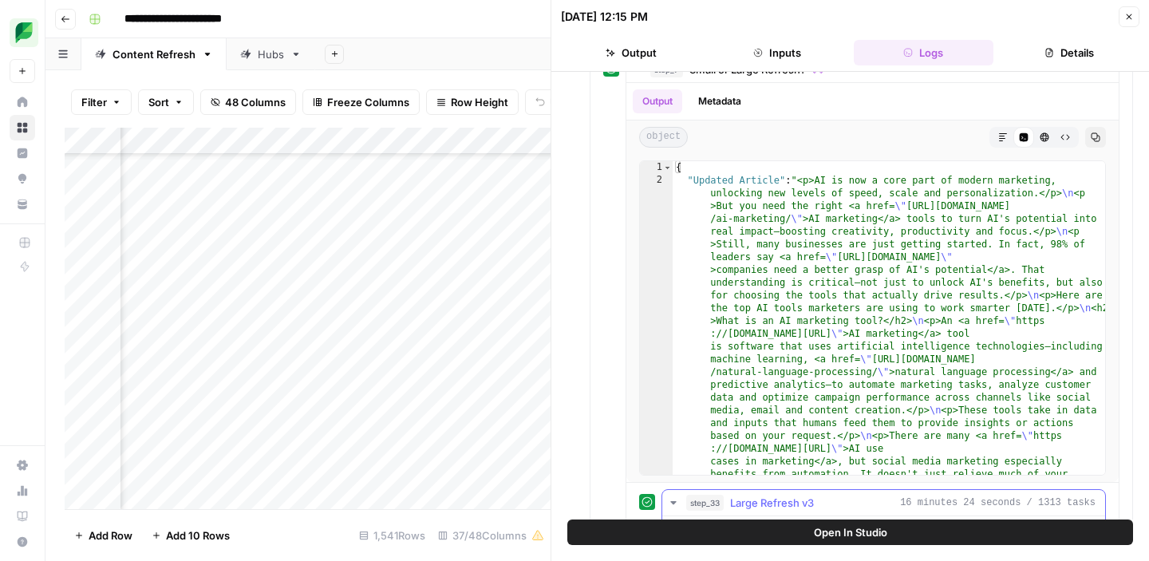
scroll to position [354, 0]
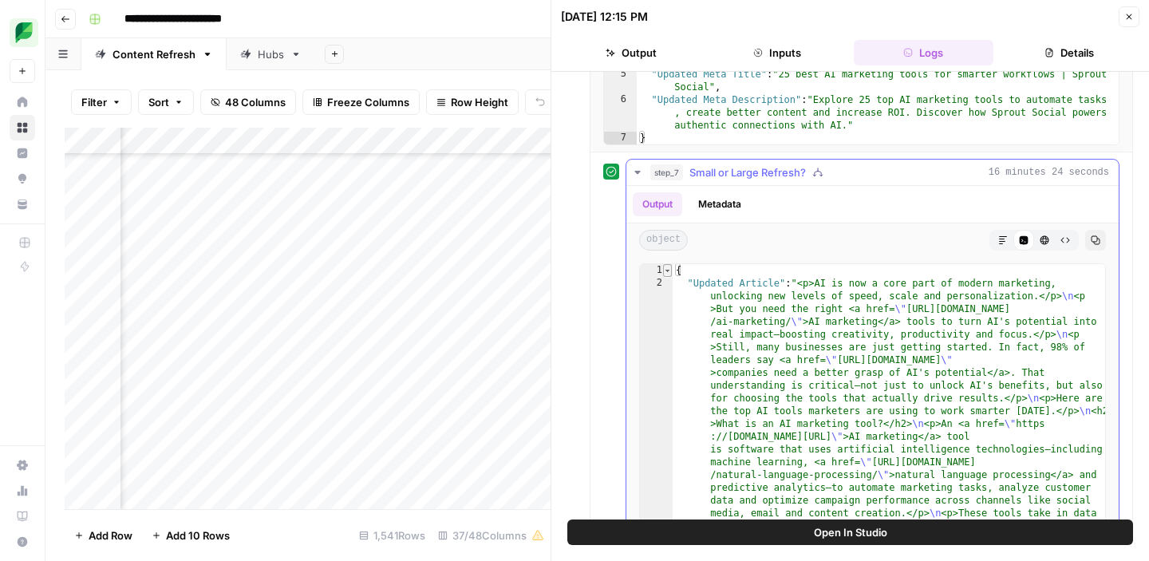
type textarea "*"
click at [668, 268] on span "Toggle code folding, rows 1 through 5" at bounding box center [667, 270] width 9 height 13
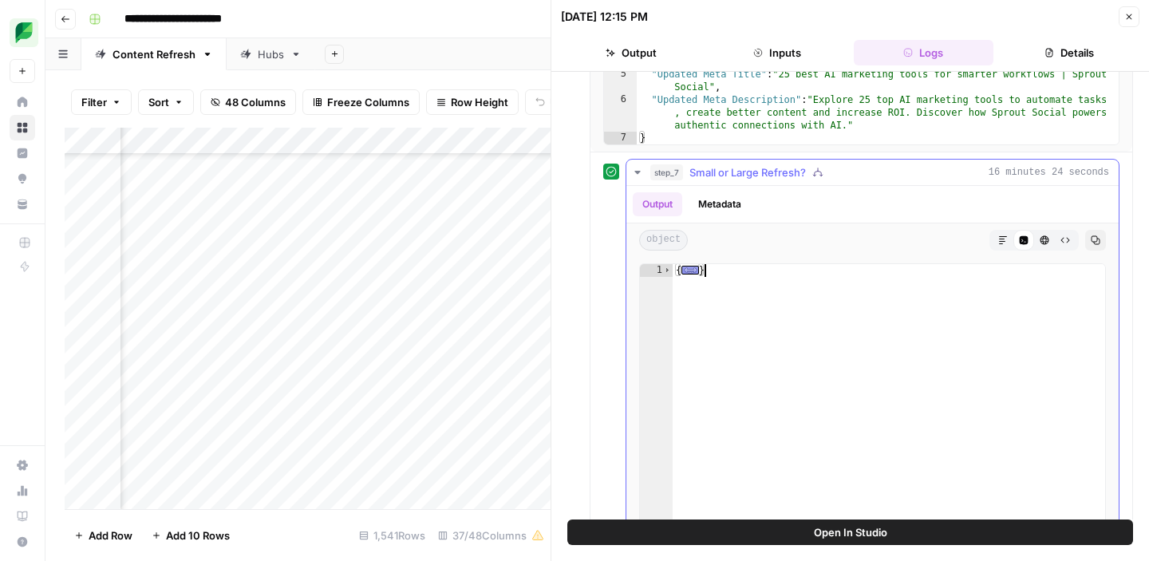
click at [654, 272] on div "1" at bounding box center [656, 270] width 33 height 13
click at [652, 207] on button "Output" at bounding box center [657, 204] width 49 height 24
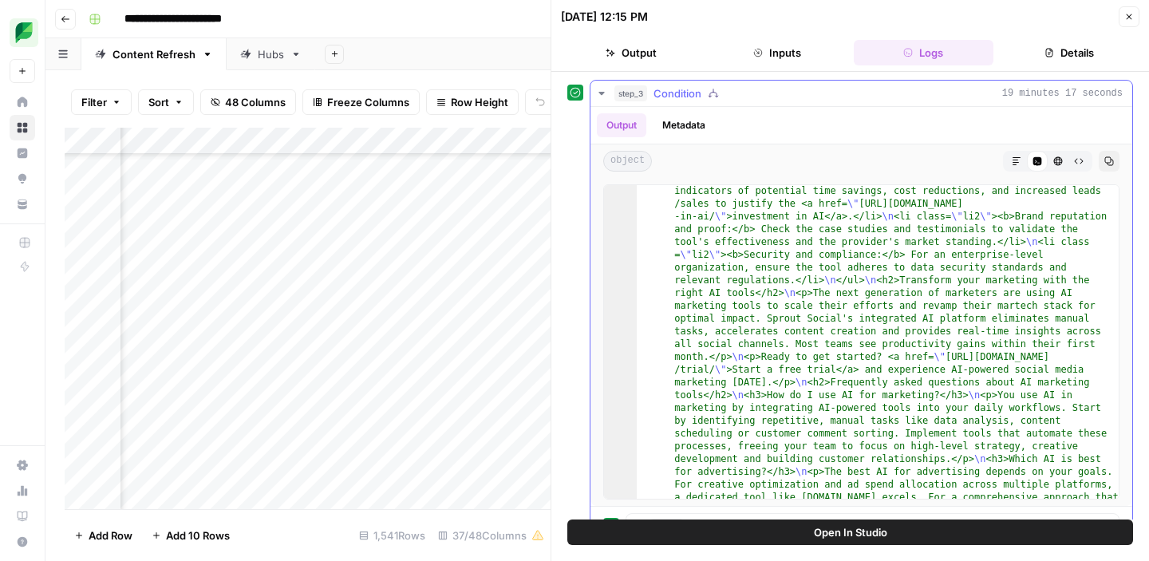
scroll to position [20264, 0]
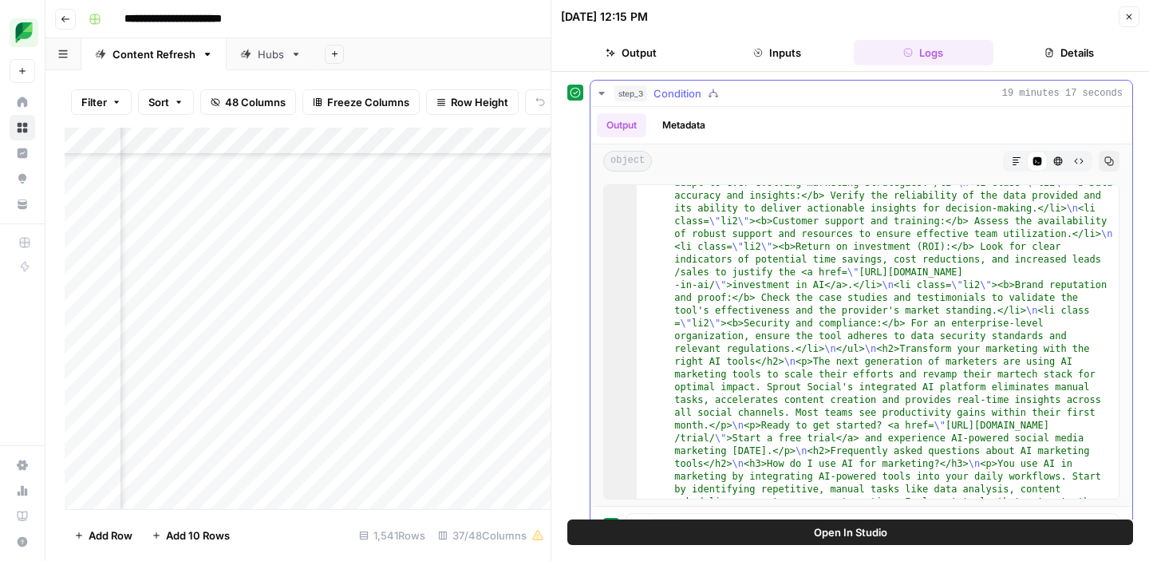
click at [687, 93] on span "Condition" at bounding box center [678, 93] width 48 height 16
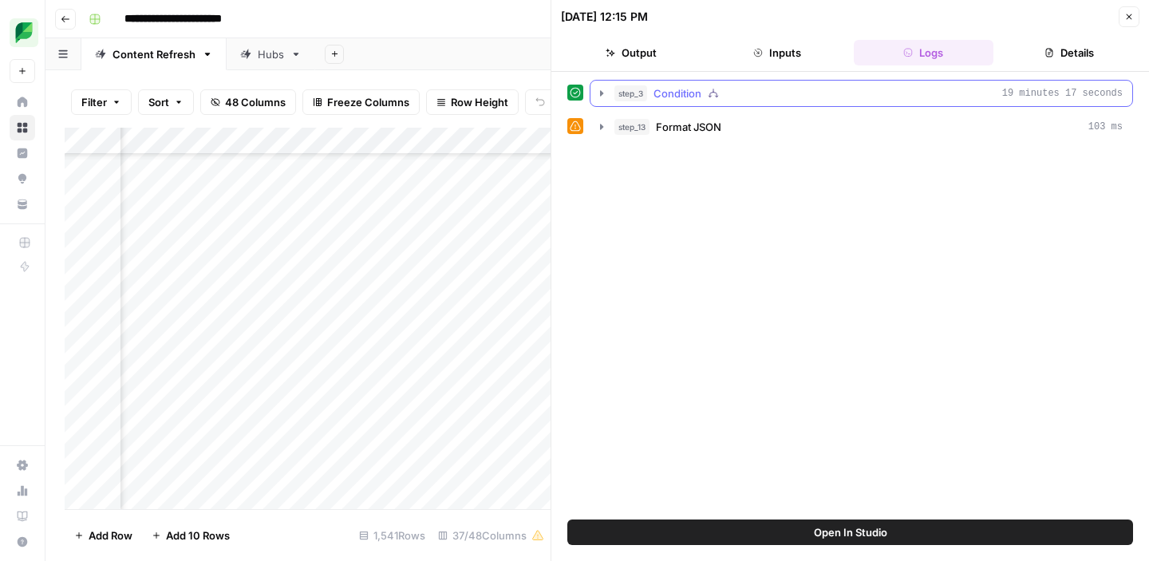
click at [603, 92] on icon "button" at bounding box center [601, 93] width 13 height 13
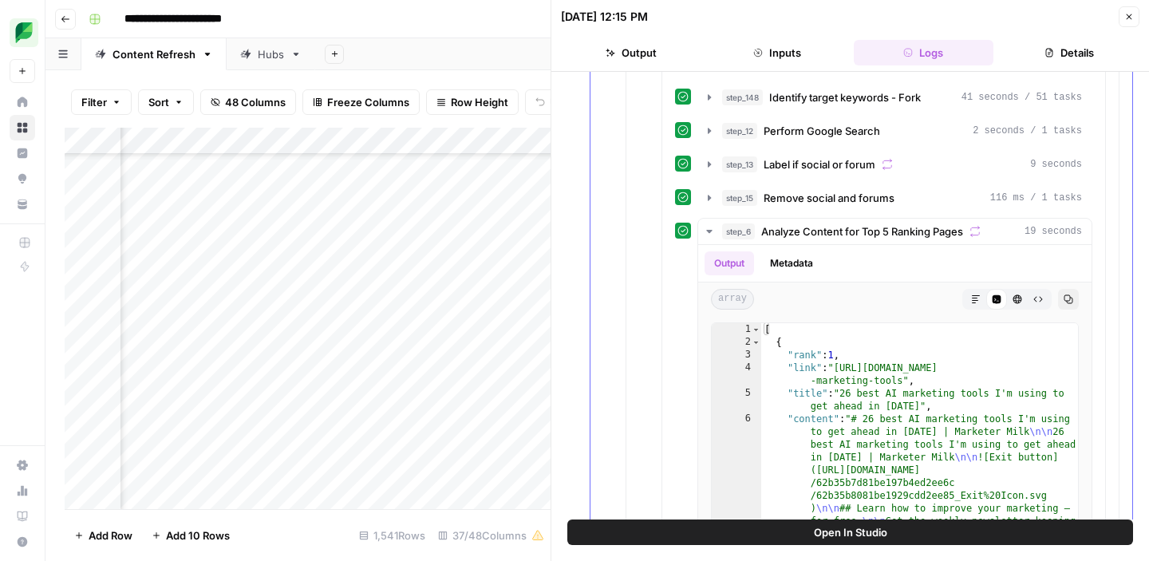
scroll to position [1293, 0]
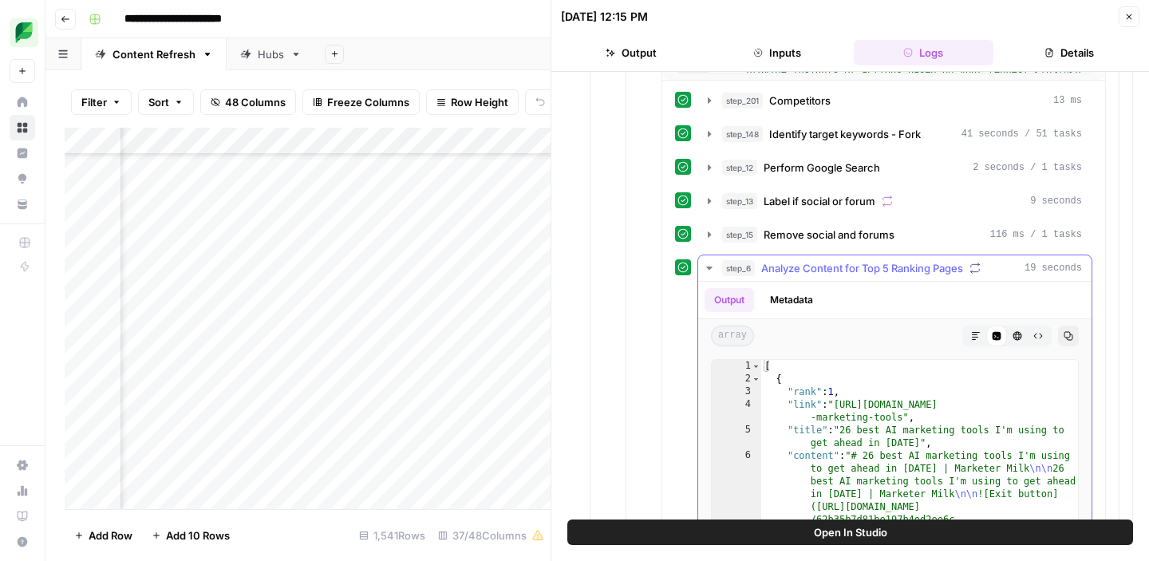
click at [856, 272] on span "Analyze Content for Top 5 Ranking Pages" at bounding box center [863, 268] width 202 height 16
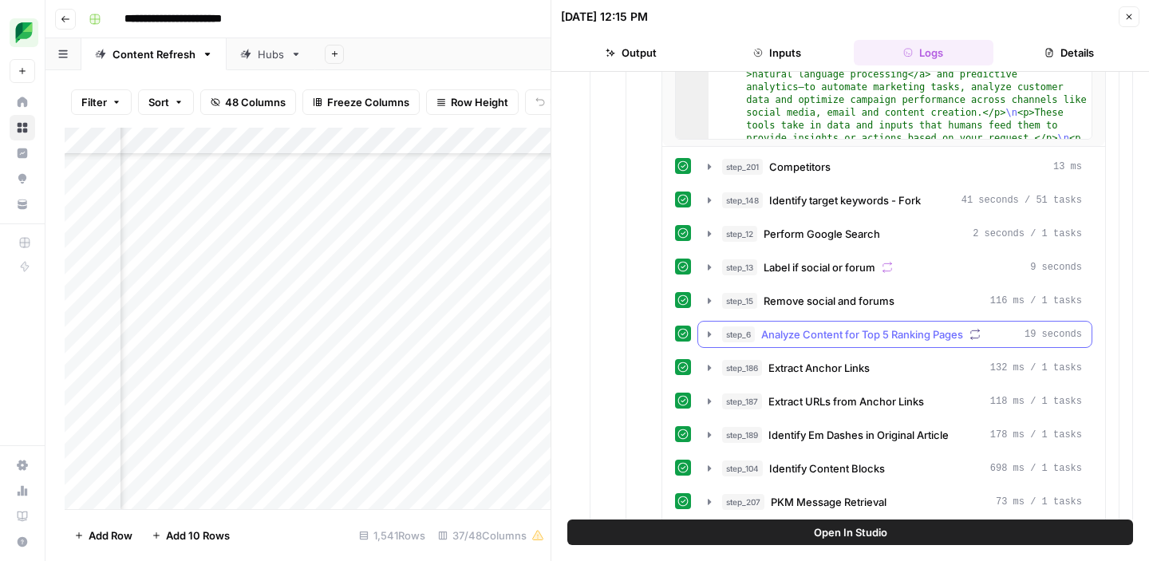
scroll to position [1209, 0]
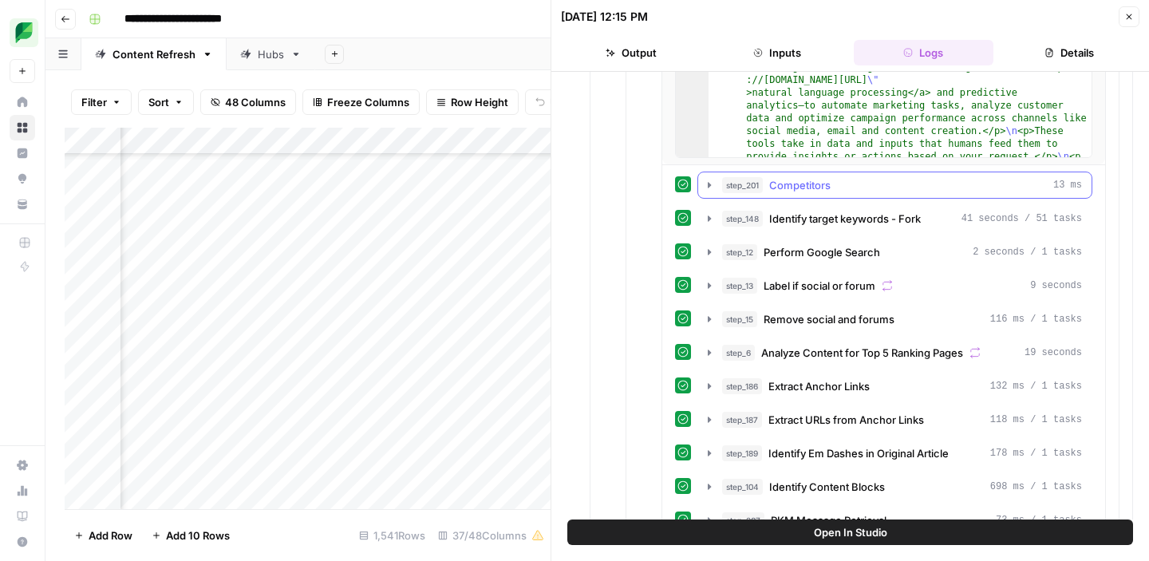
click at [712, 184] on icon "button" at bounding box center [709, 185] width 13 height 13
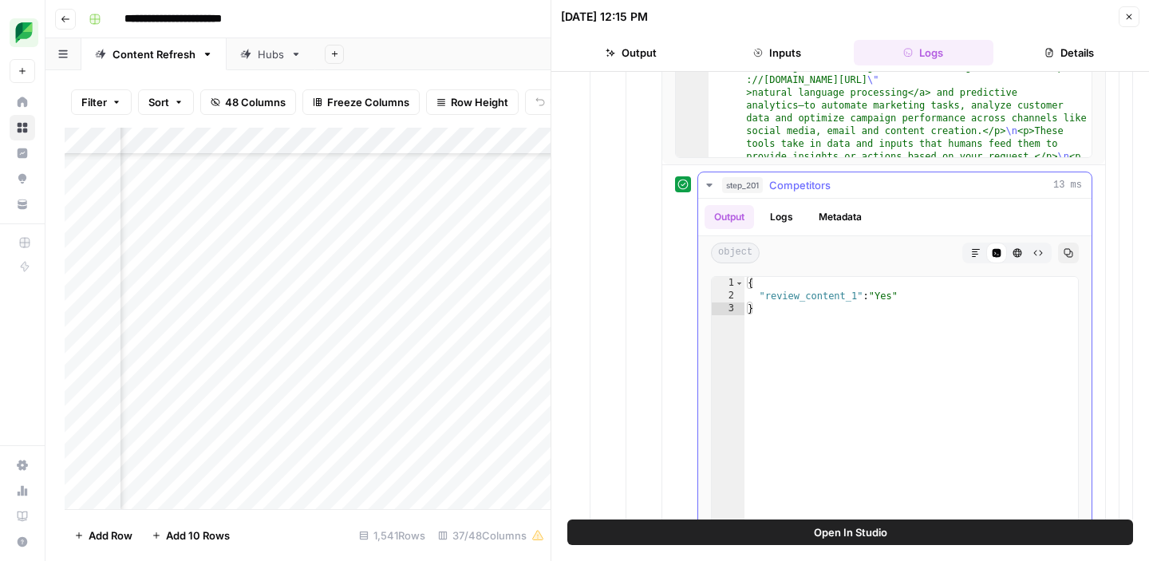
click at [712, 184] on icon "button" at bounding box center [709, 185] width 6 height 3
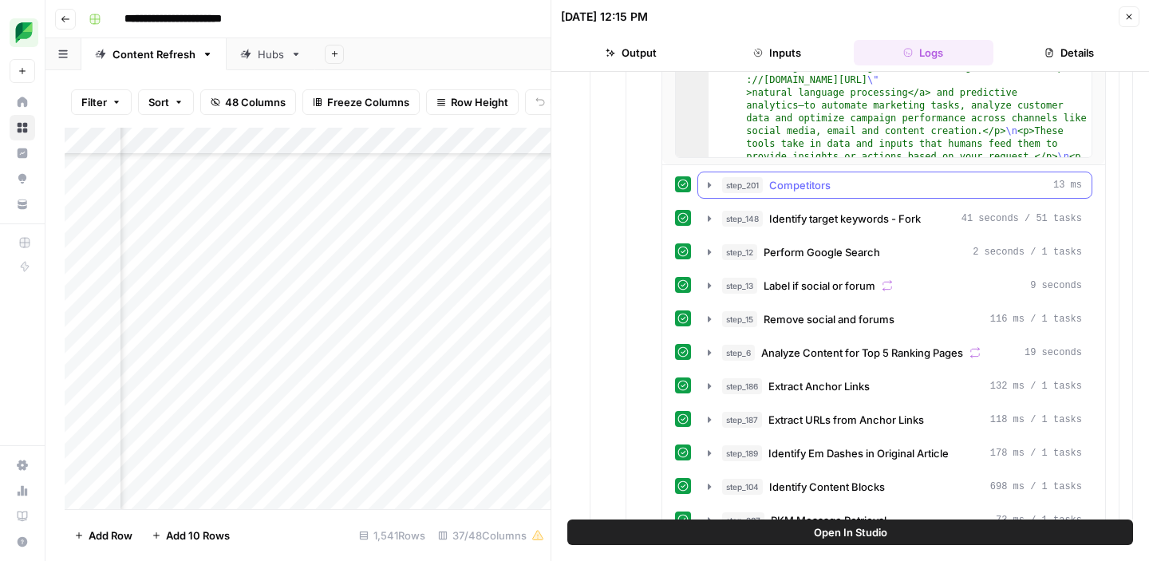
click at [708, 189] on icon "button" at bounding box center [709, 185] width 13 height 13
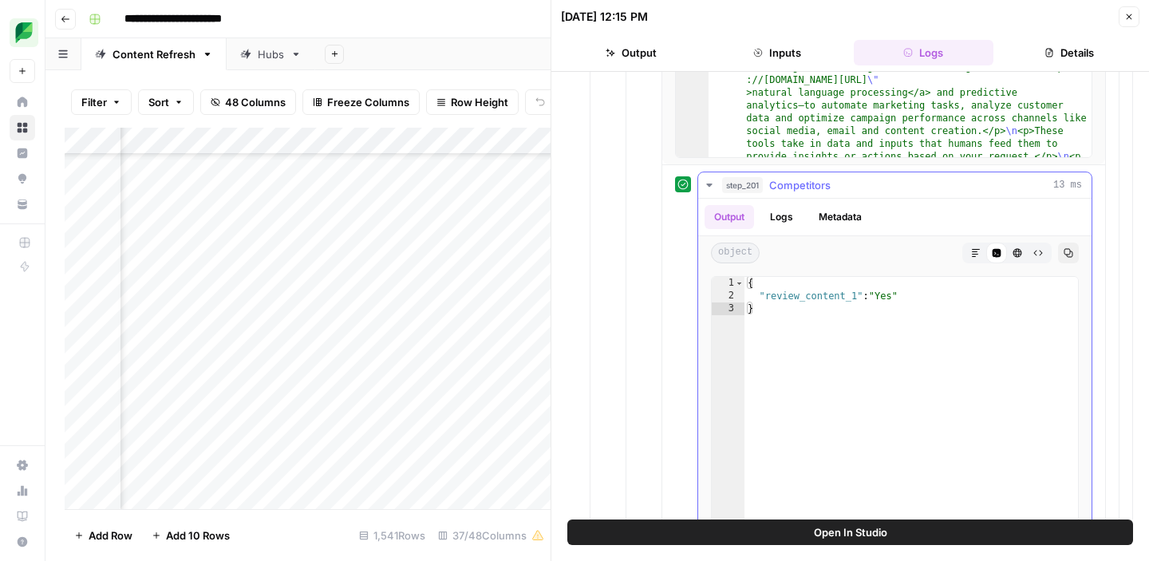
click at [708, 189] on icon "button" at bounding box center [709, 185] width 13 height 13
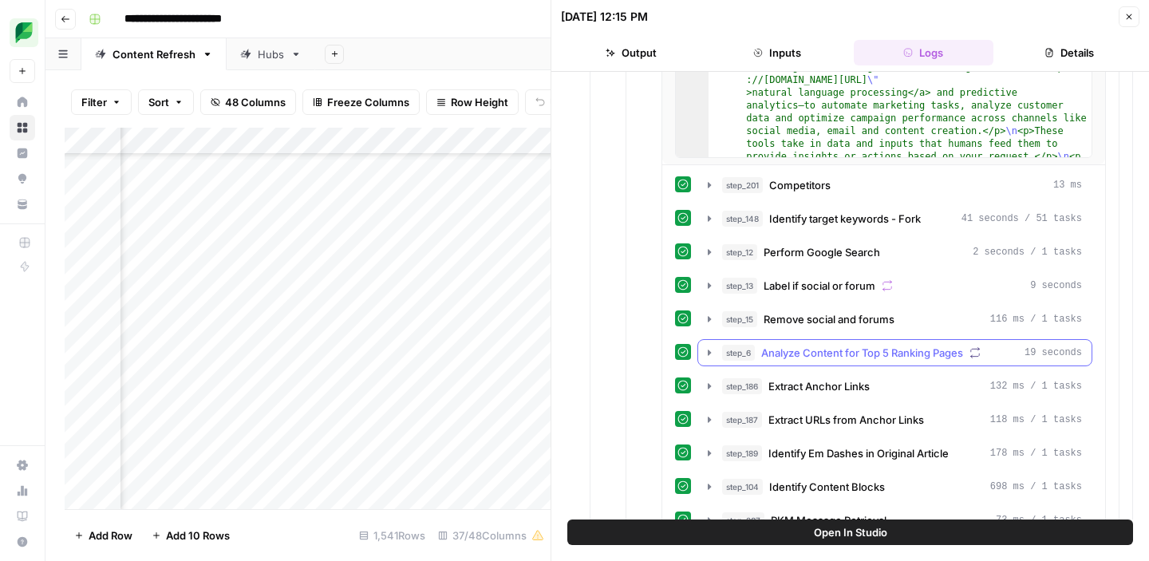
drag, startPoint x: 668, startPoint y: 178, endPoint x: 1086, endPoint y: 353, distance: 453.3
click at [1086, 353] on div "Output Metadata object Markdown Code Editor HTML Viewer Raw Output Copy 1 2 { "…" at bounding box center [884, 421] width 443 height 1312
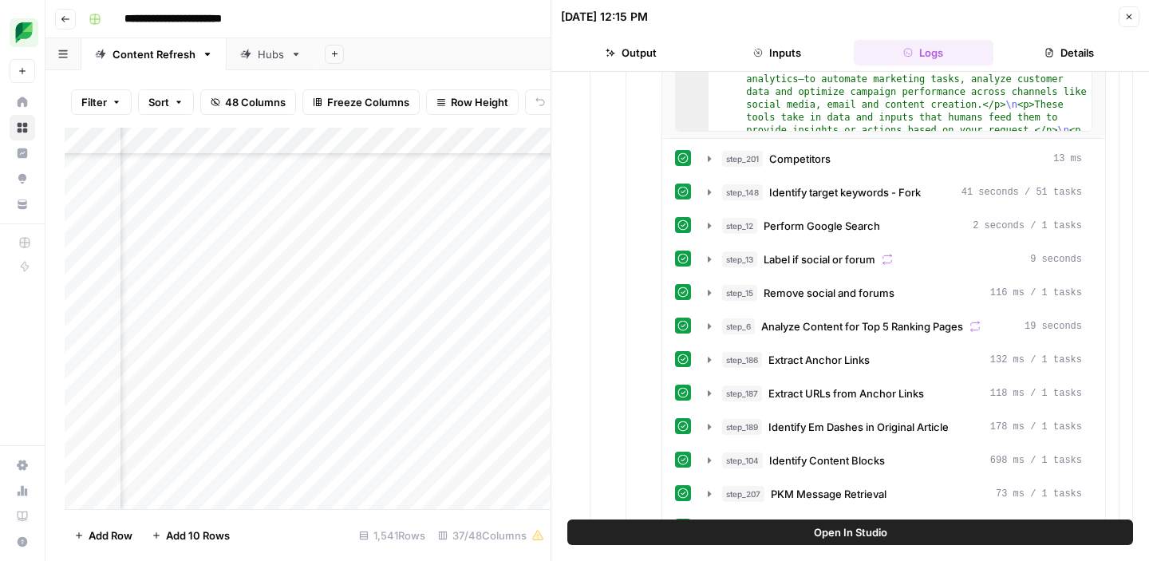
scroll to position [1233, 0]
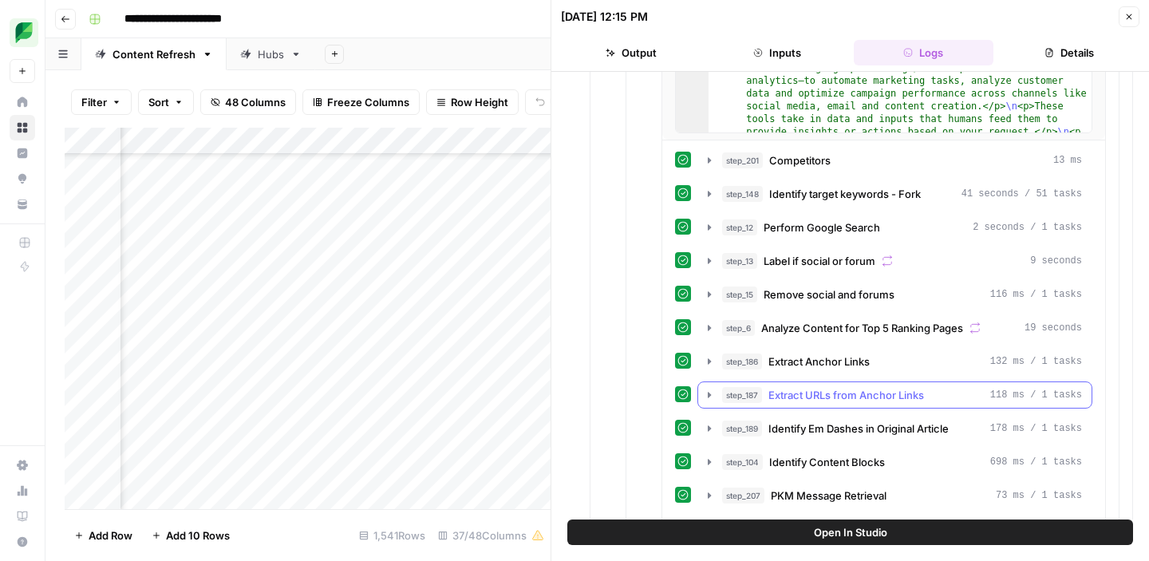
click at [711, 396] on icon "button" at bounding box center [709, 395] width 13 height 13
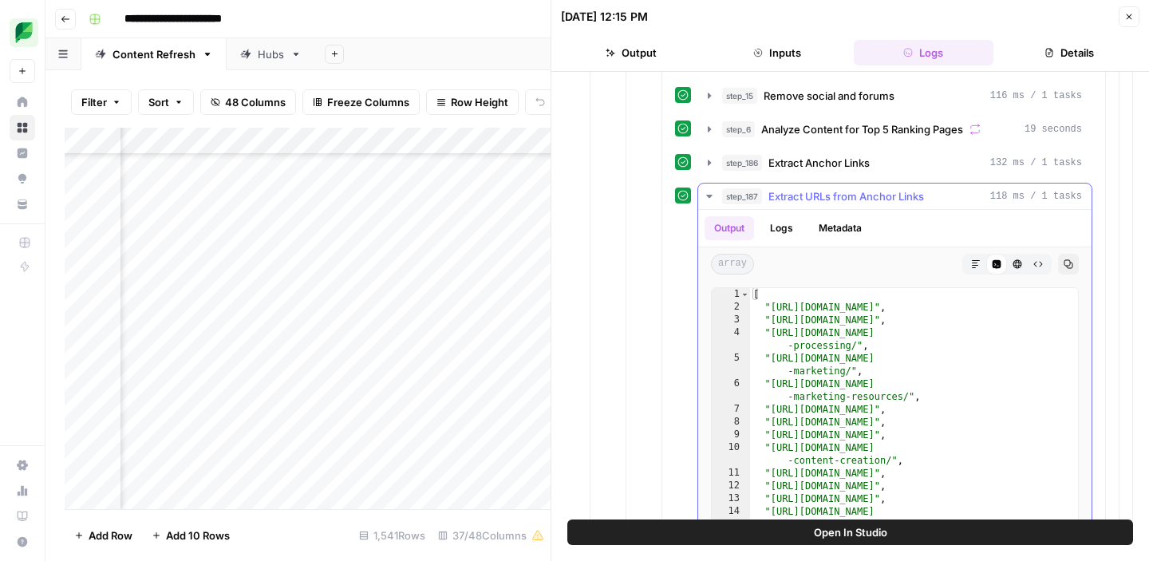
scroll to position [1401, 0]
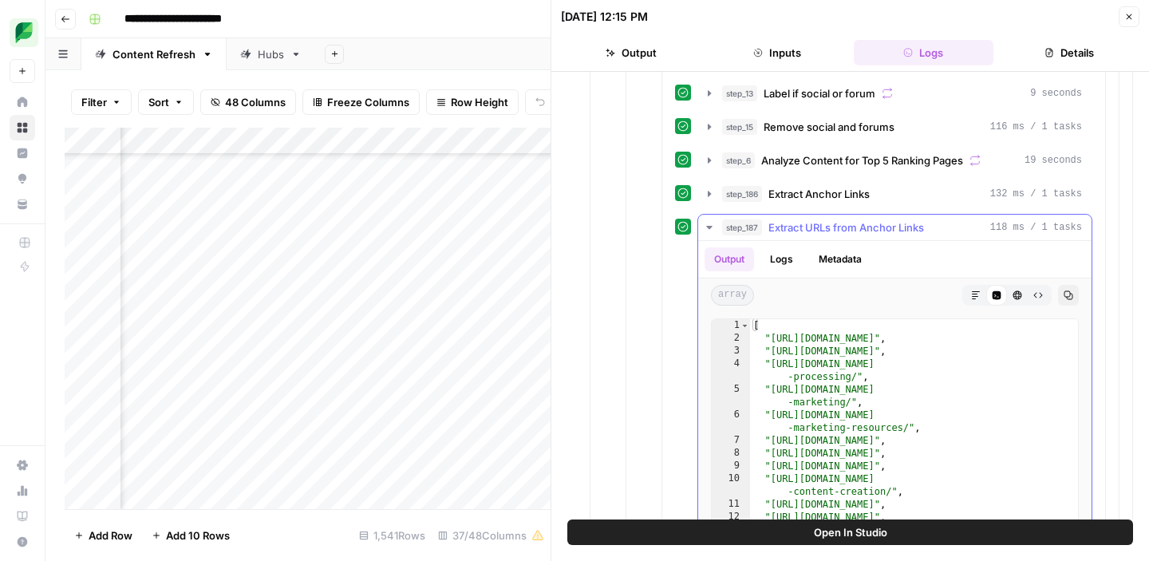
click at [710, 227] on icon "button" at bounding box center [709, 227] width 6 height 3
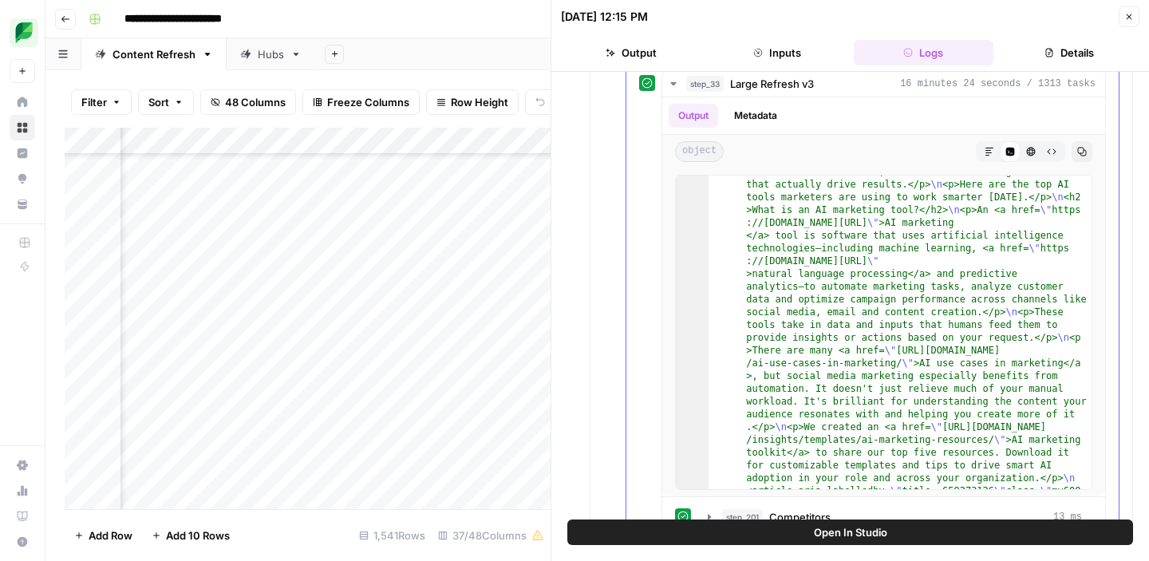
scroll to position [873, 0]
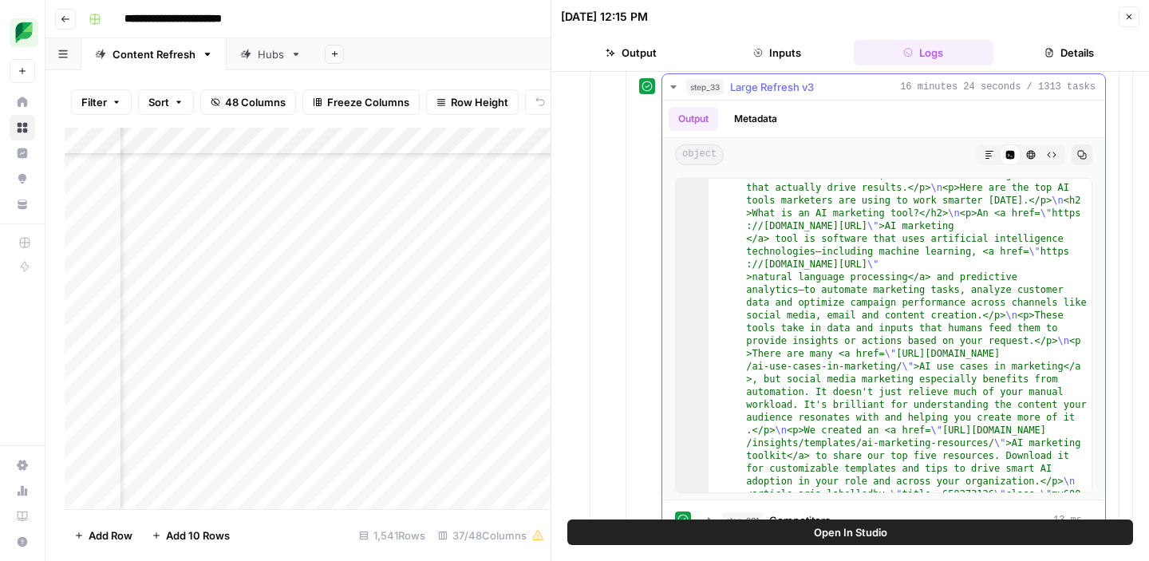
click at [677, 87] on icon "button" at bounding box center [673, 87] width 13 height 13
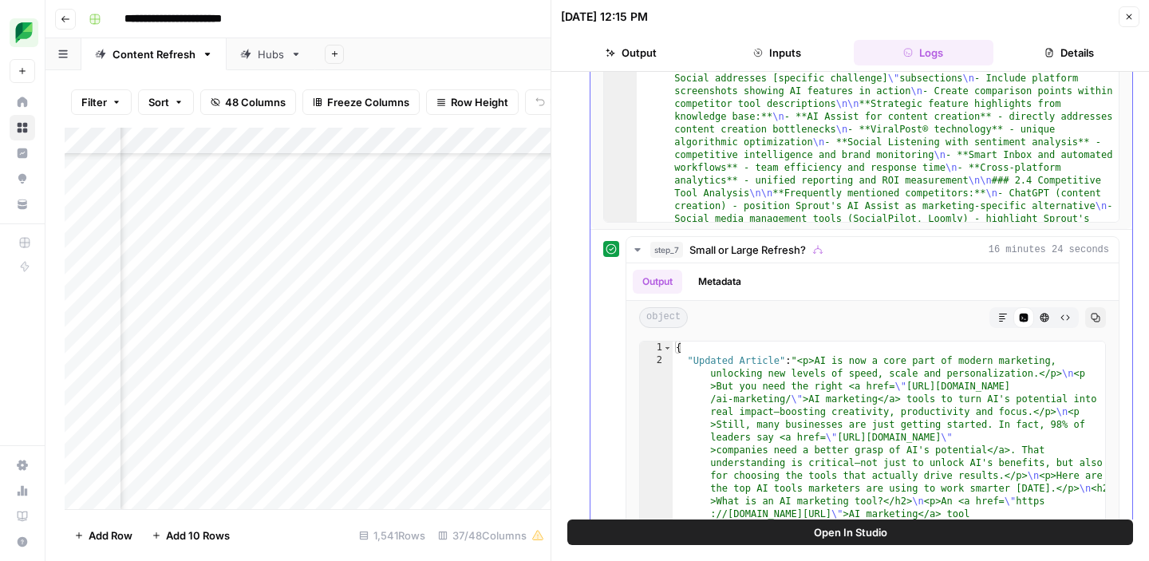
scroll to position [243, 0]
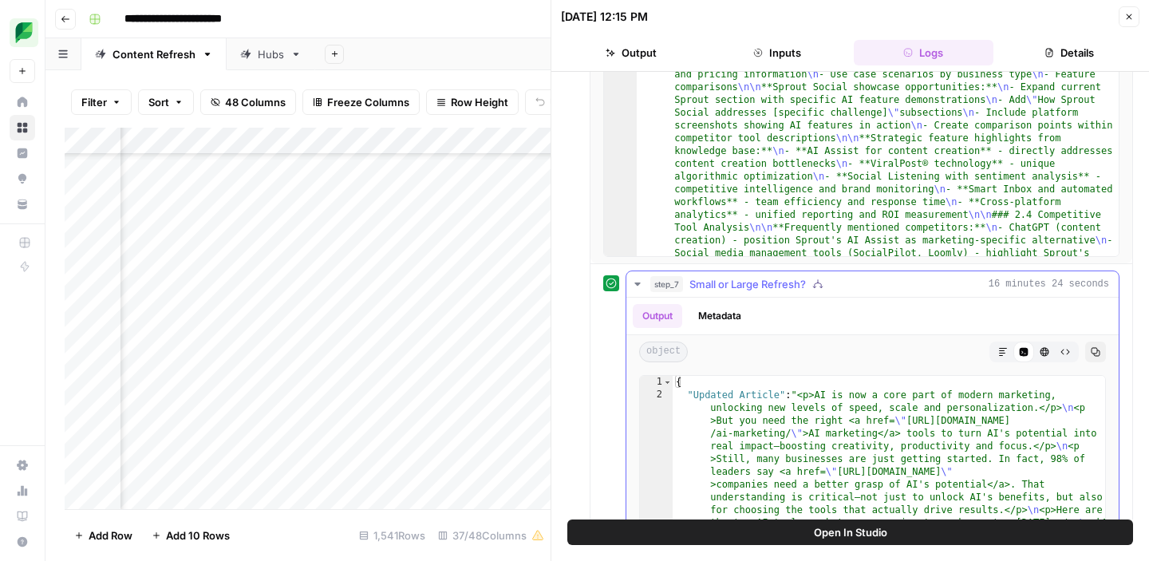
click at [639, 285] on icon "button" at bounding box center [637, 284] width 13 height 13
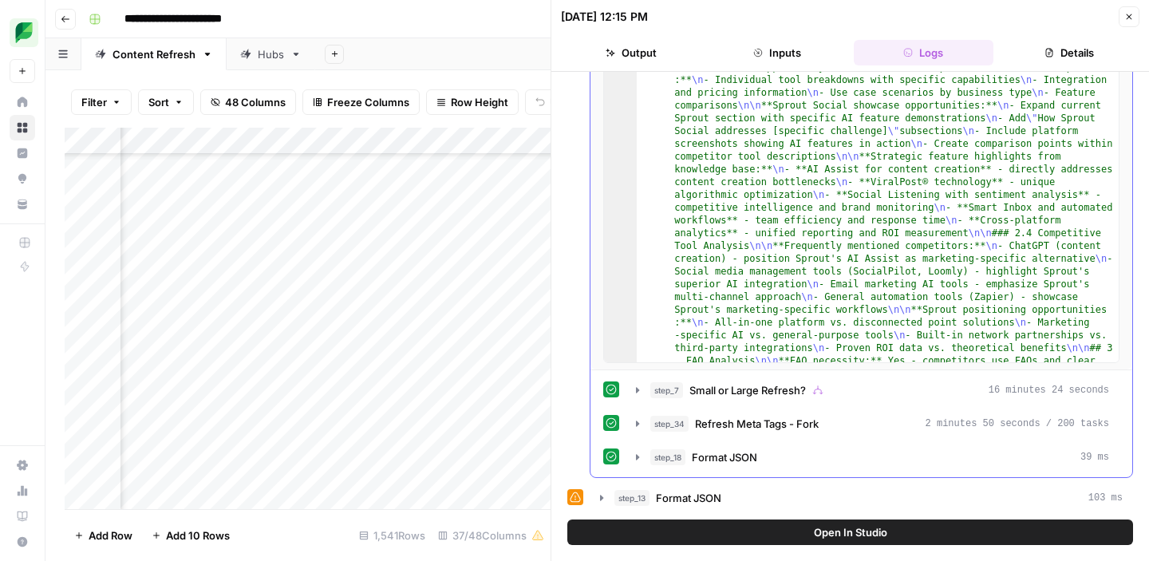
scroll to position [0, 0]
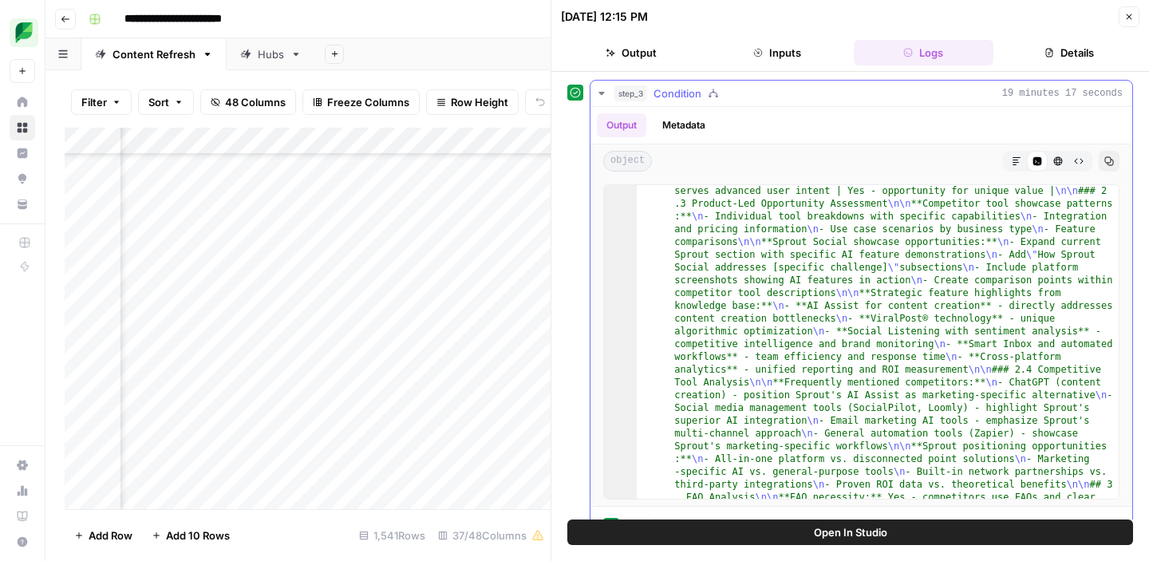
click at [604, 94] on icon "button" at bounding box center [601, 93] width 13 height 13
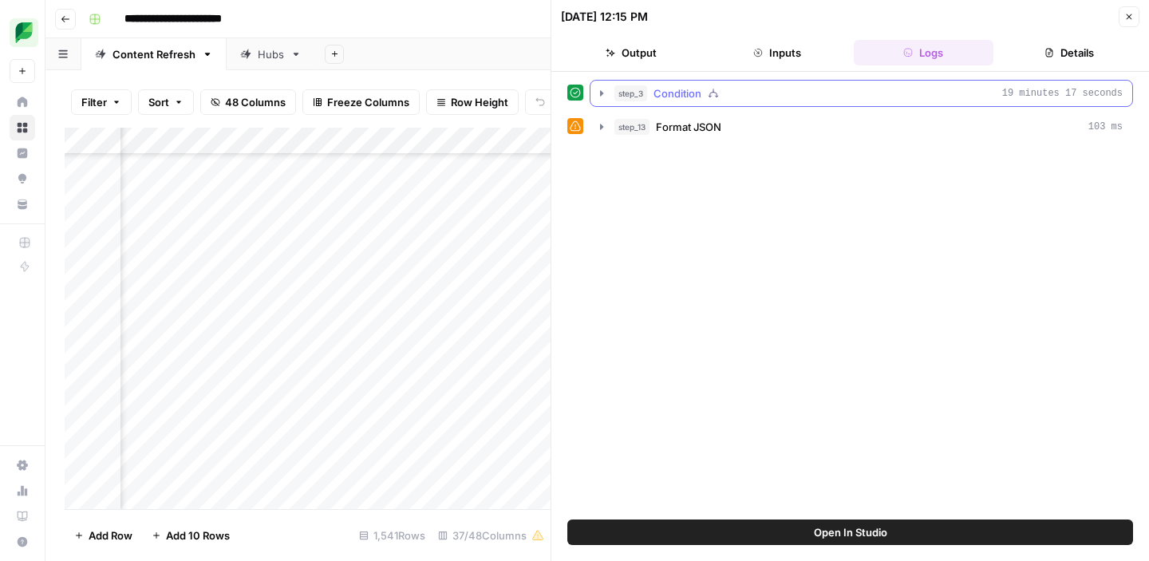
click at [601, 99] on button "step_3 Condition 19 minutes 17 seconds" at bounding box center [862, 94] width 542 height 26
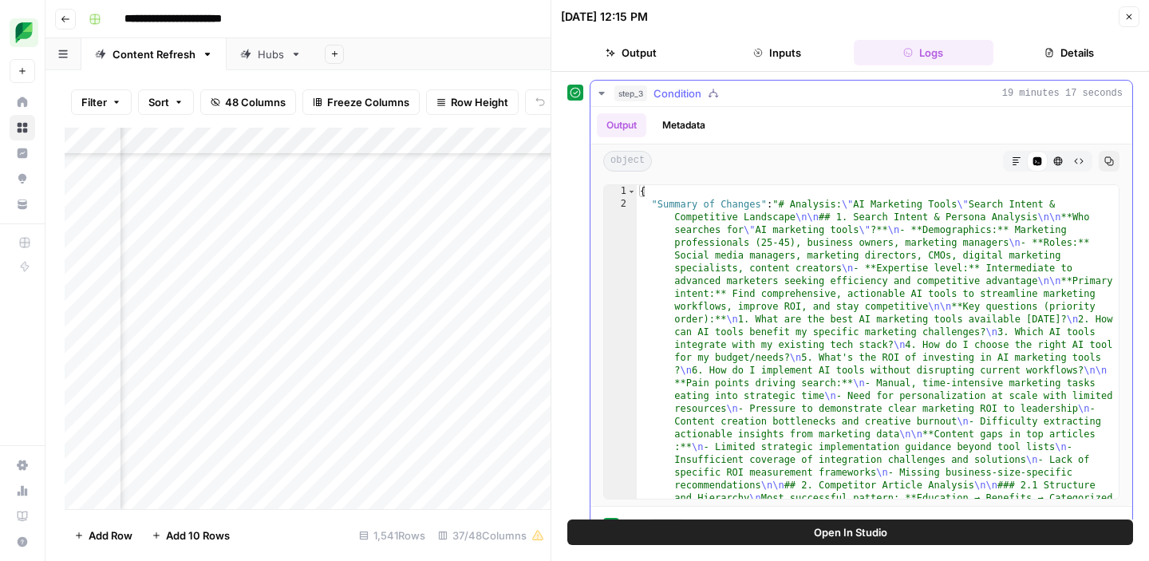
scroll to position [136, 0]
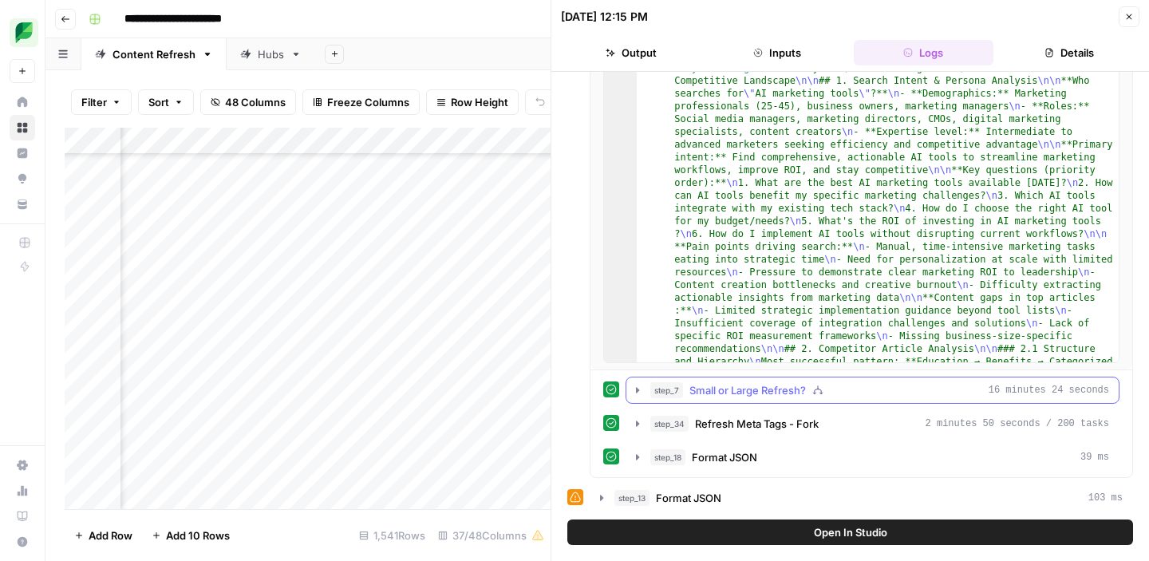
click at [636, 390] on icon "button" at bounding box center [637, 390] width 3 height 6
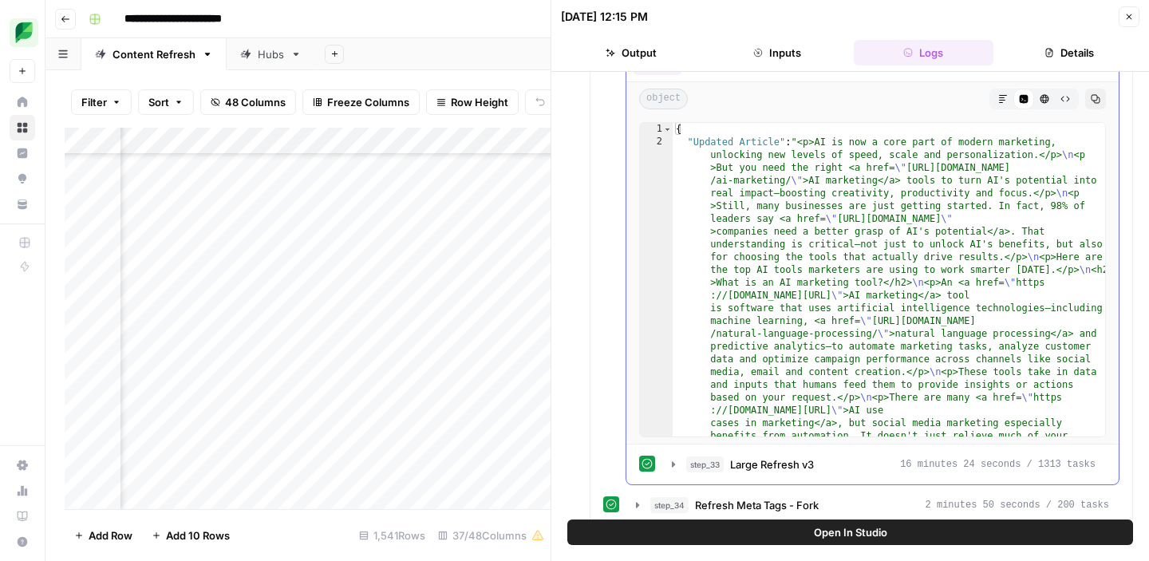
scroll to position [577, 0]
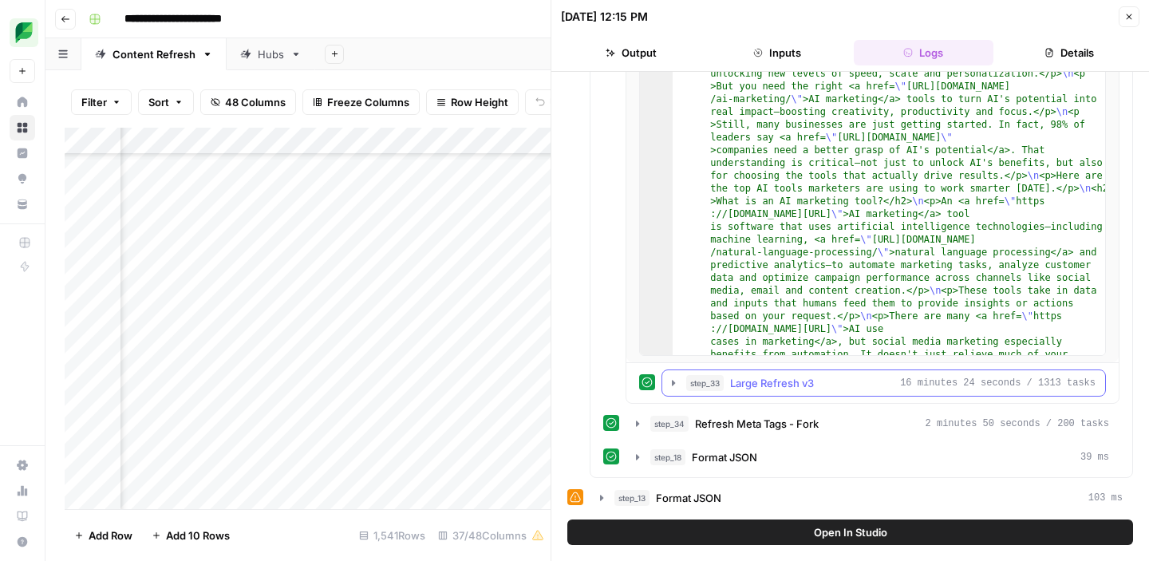
click at [675, 383] on icon "button" at bounding box center [673, 383] width 3 height 6
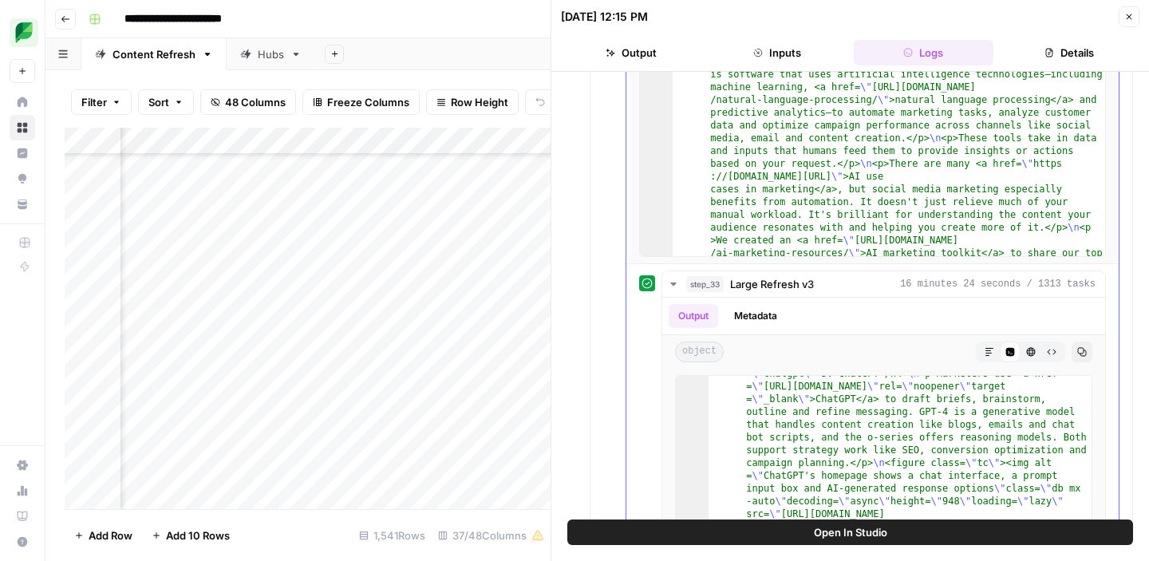
scroll to position [0, 0]
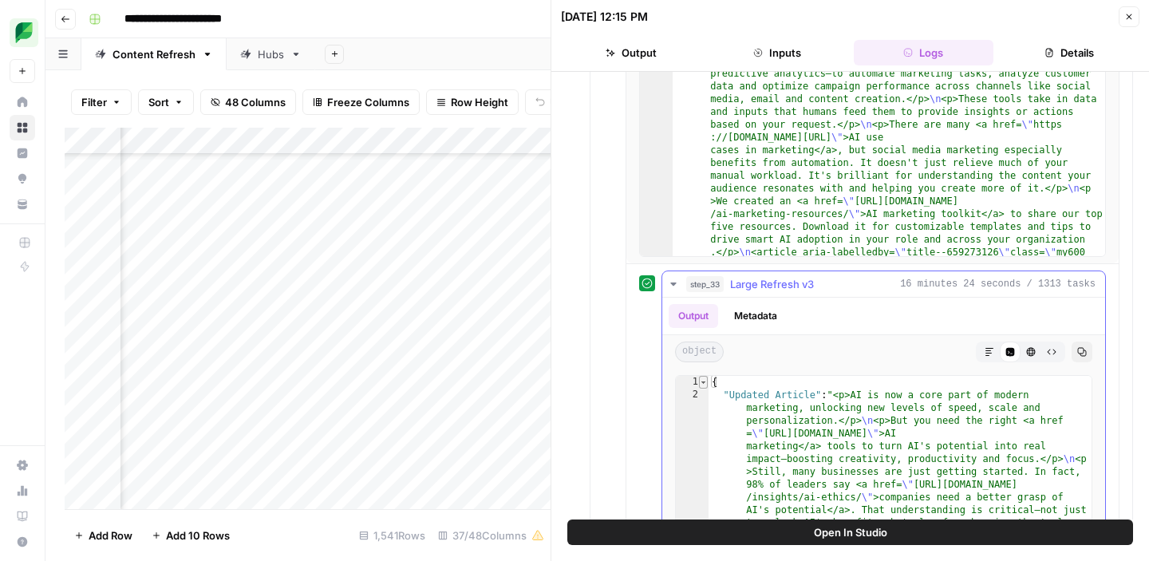
type textarea "*"
click at [703, 382] on span "Toggle code folding, rows 1 through 5" at bounding box center [703, 382] width 9 height 13
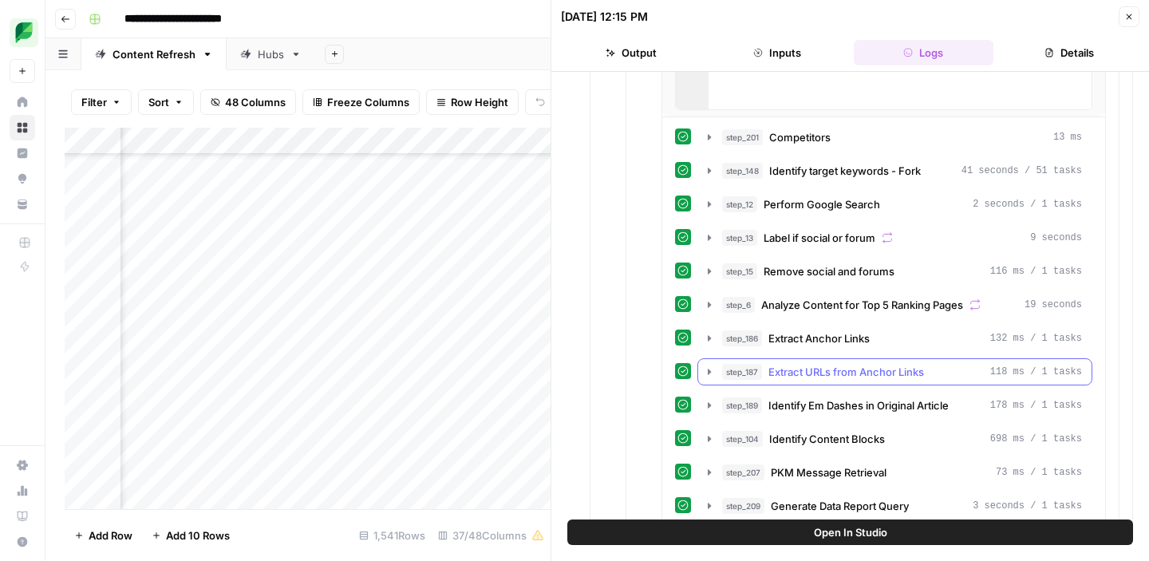
scroll to position [1251, 0]
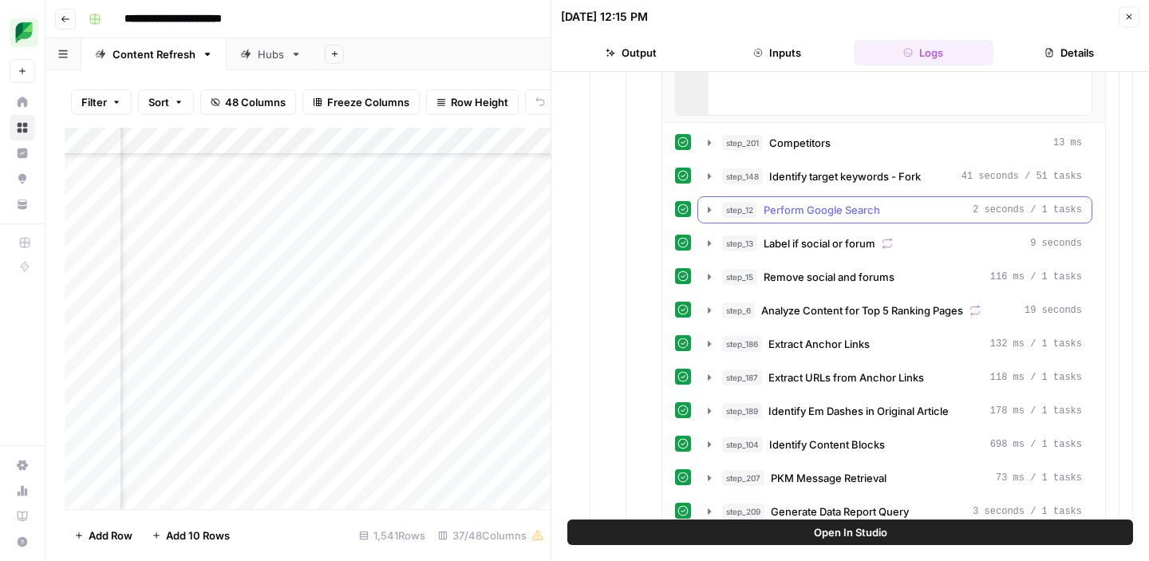
click at [709, 208] on icon "button" at bounding box center [709, 210] width 3 height 6
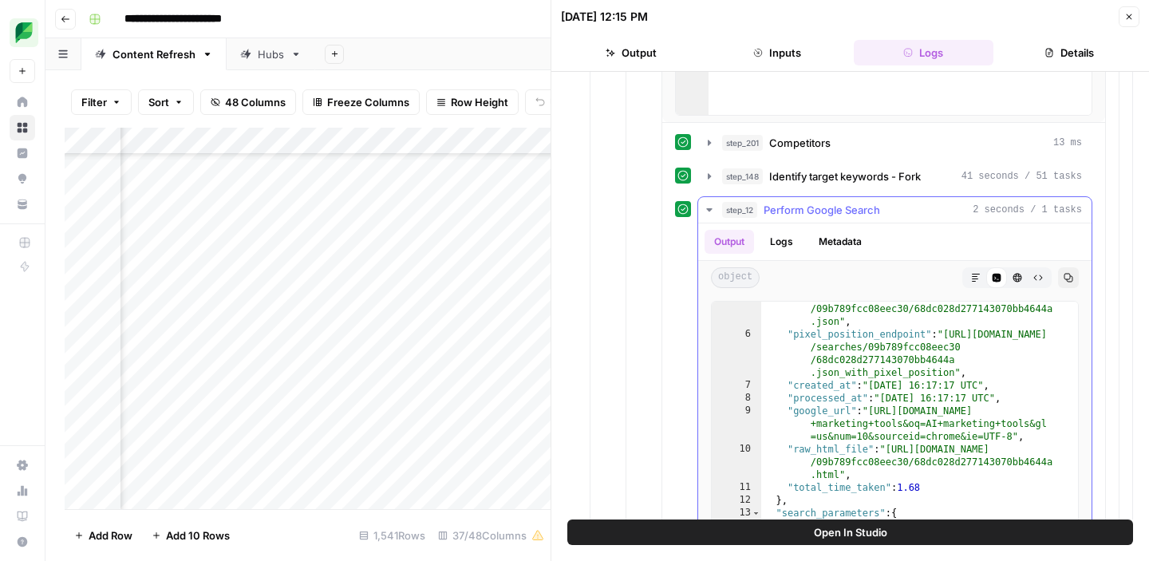
scroll to position [0, 0]
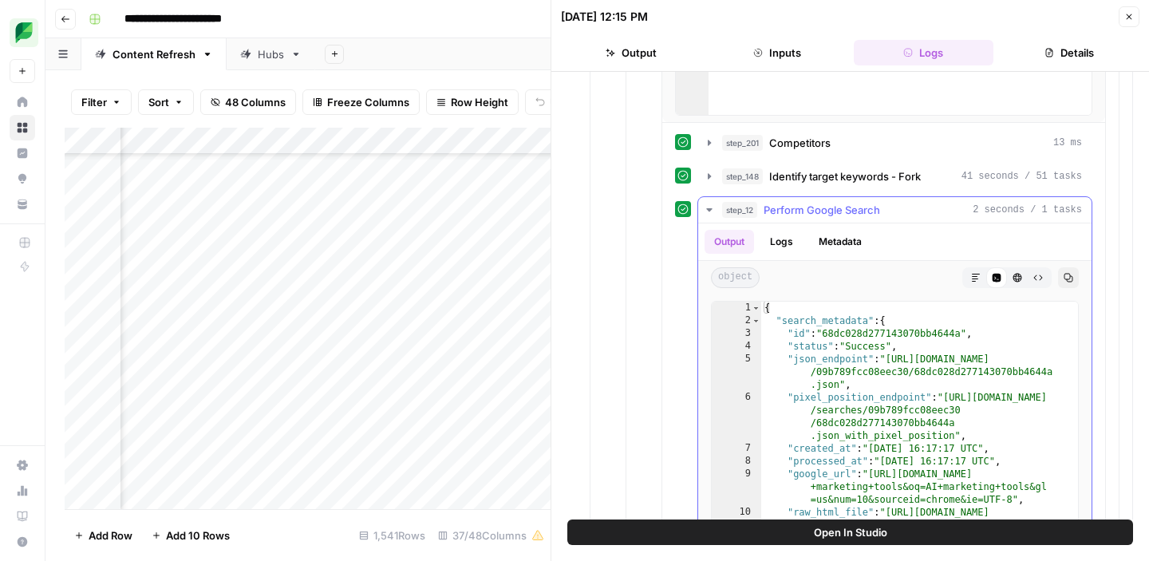
click at [709, 210] on icon "button" at bounding box center [709, 209] width 6 height 3
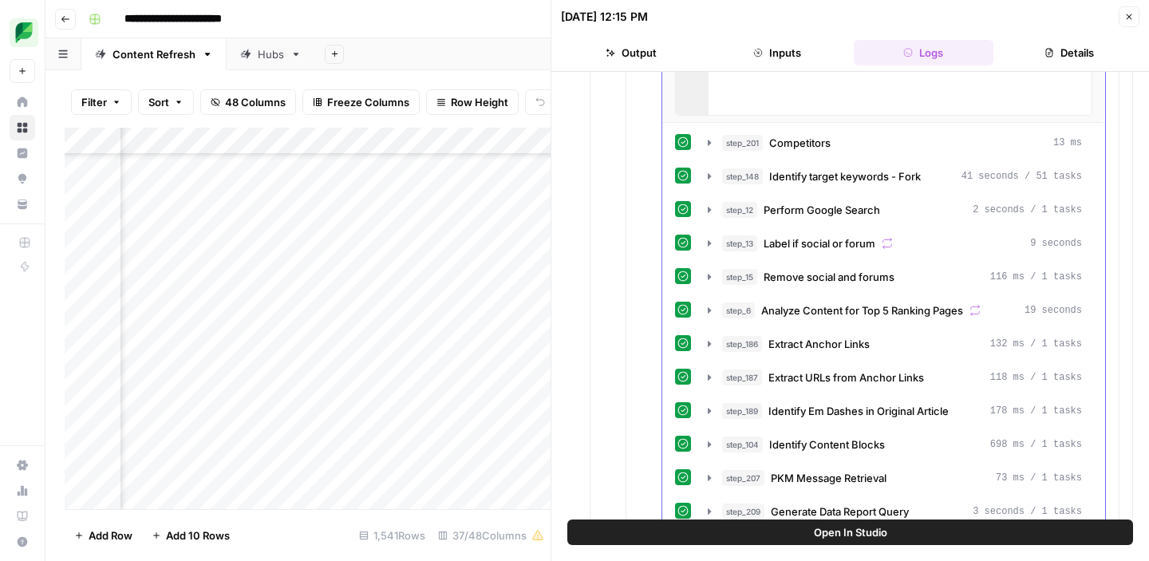
drag, startPoint x: 717, startPoint y: 210, endPoint x: 823, endPoint y: 193, distance: 107.5
drag, startPoint x: 1092, startPoint y: 321, endPoint x: 699, endPoint y: 181, distance: 416.8
click at [1129, 19] on icon "button" at bounding box center [1130, 17] width 10 height 10
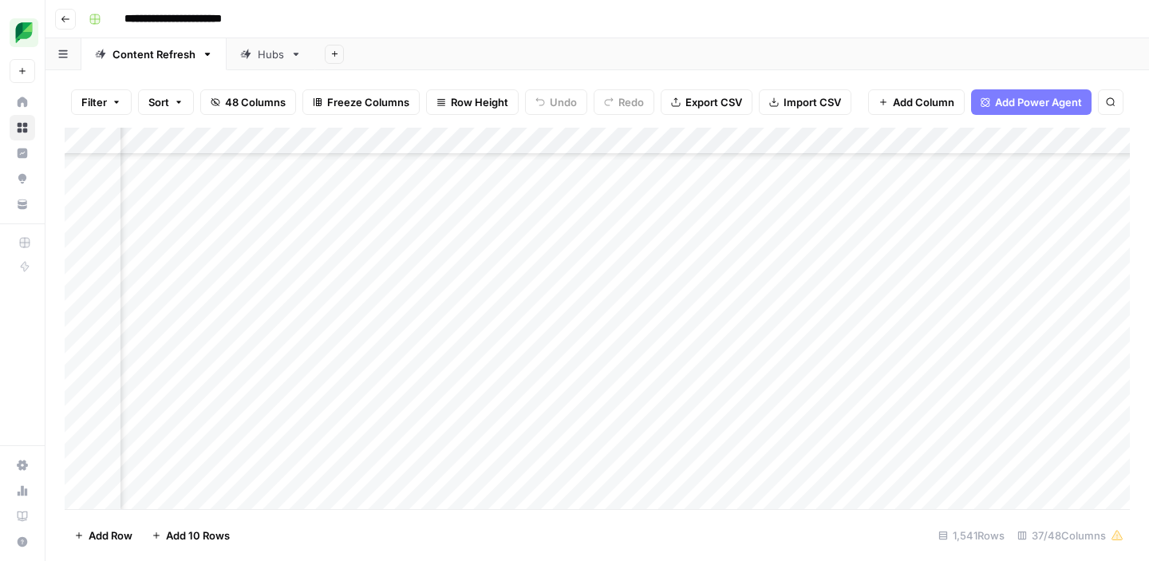
click at [792, 318] on div "Add Column" at bounding box center [598, 319] width 1066 height 382
click at [664, 318] on div "Add Column" at bounding box center [598, 319] width 1066 height 382
click at [775, 314] on div "Add Column" at bounding box center [598, 319] width 1066 height 382
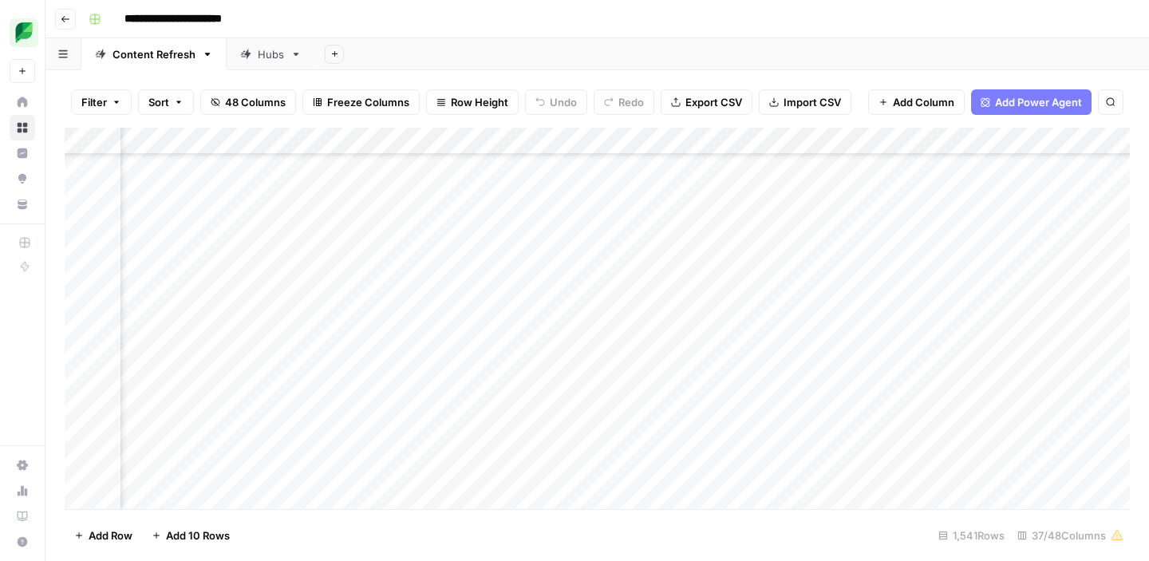
click at [653, 318] on div "Add Column" at bounding box center [598, 319] width 1066 height 382
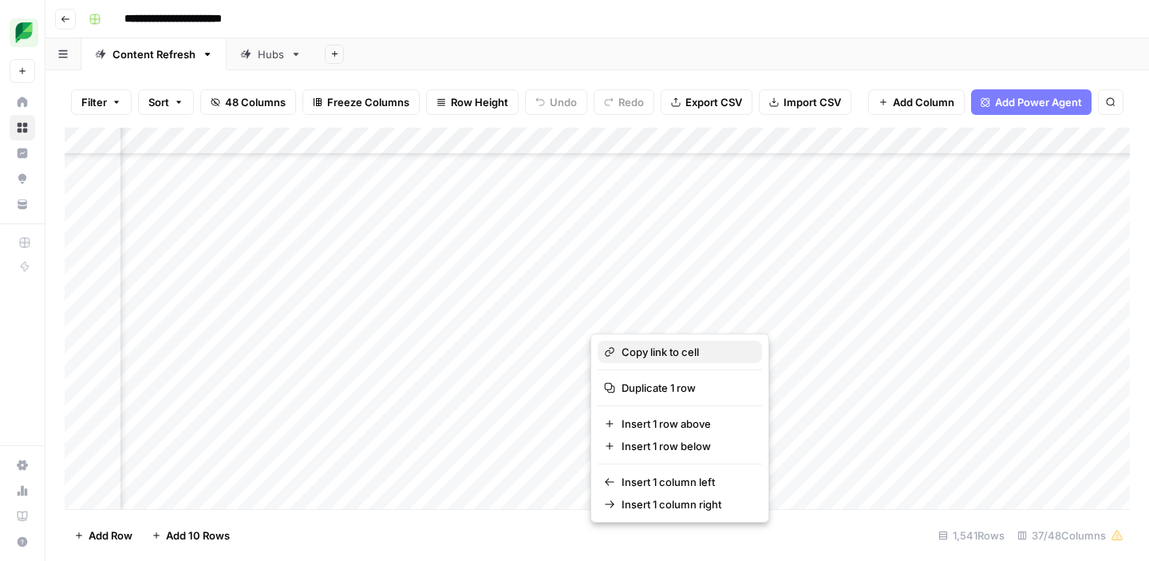
click at [667, 353] on span "Copy link to cell" at bounding box center [686, 352] width 128 height 16
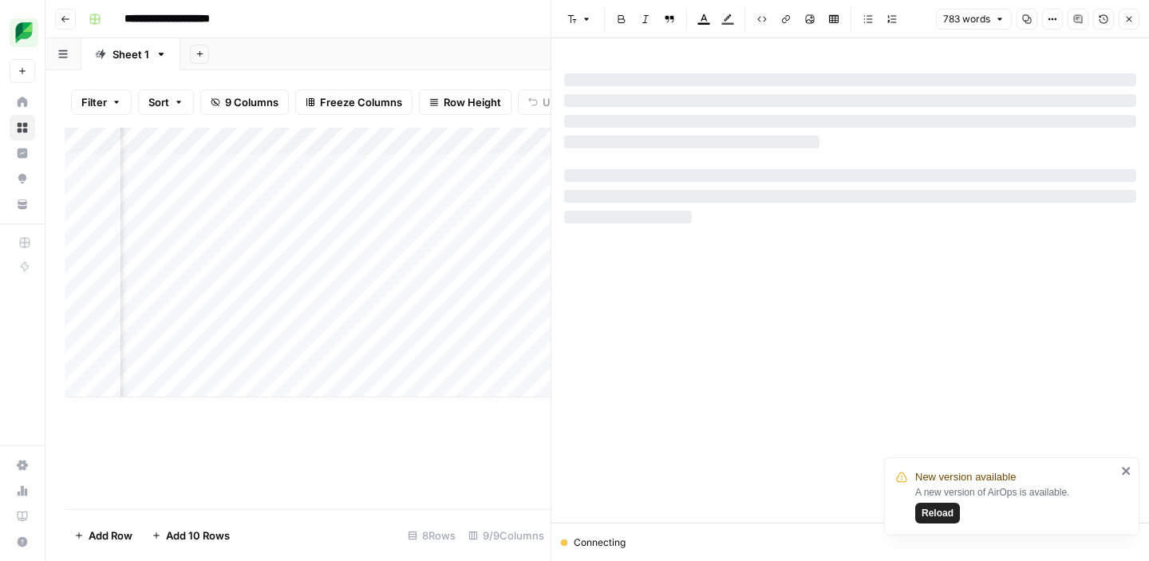
scroll to position [0, 728]
